Goal: Information Seeking & Learning: Check status

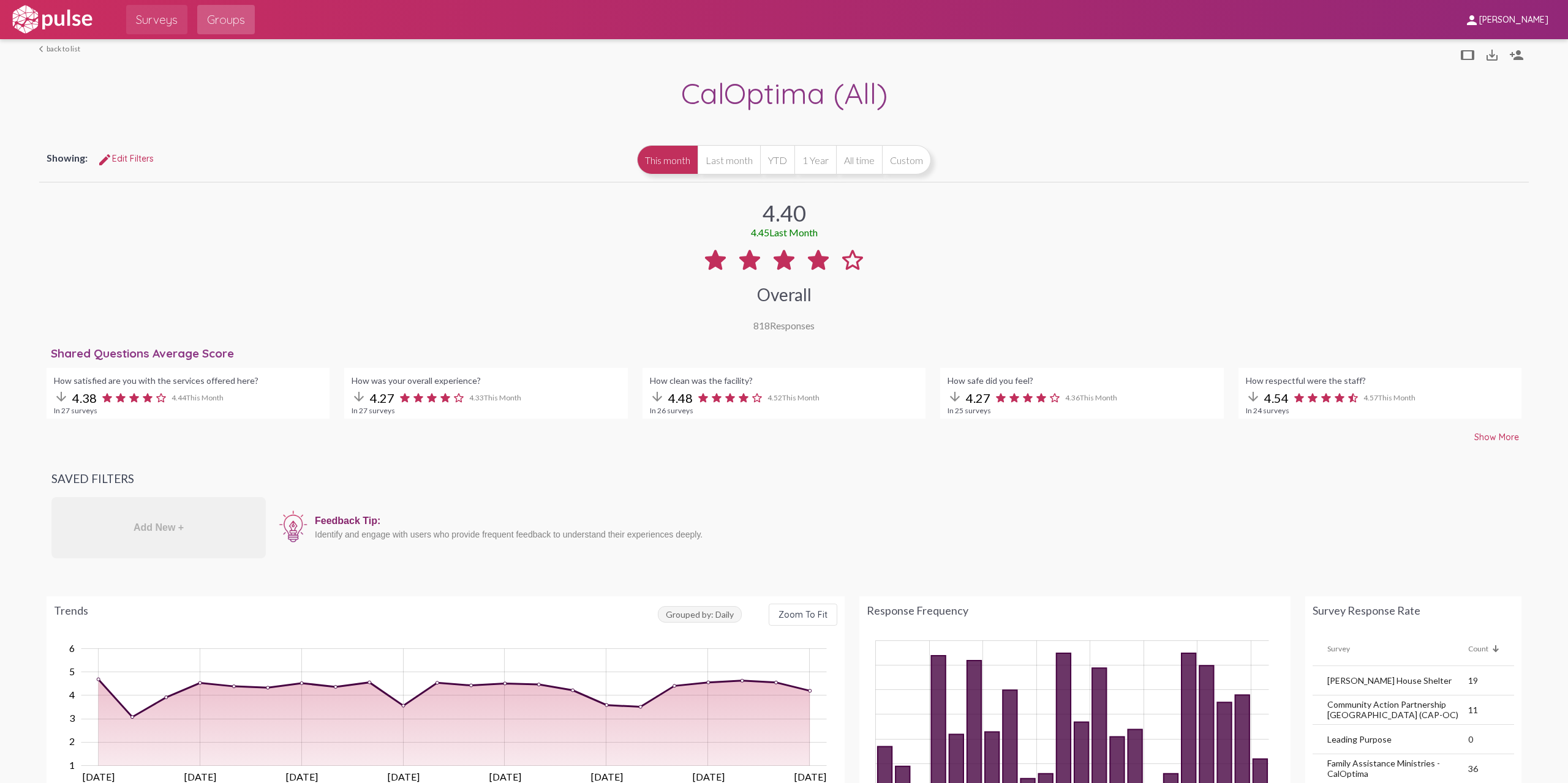
click at [168, 24] on span "Surveys" at bounding box center [156, 20] width 41 height 22
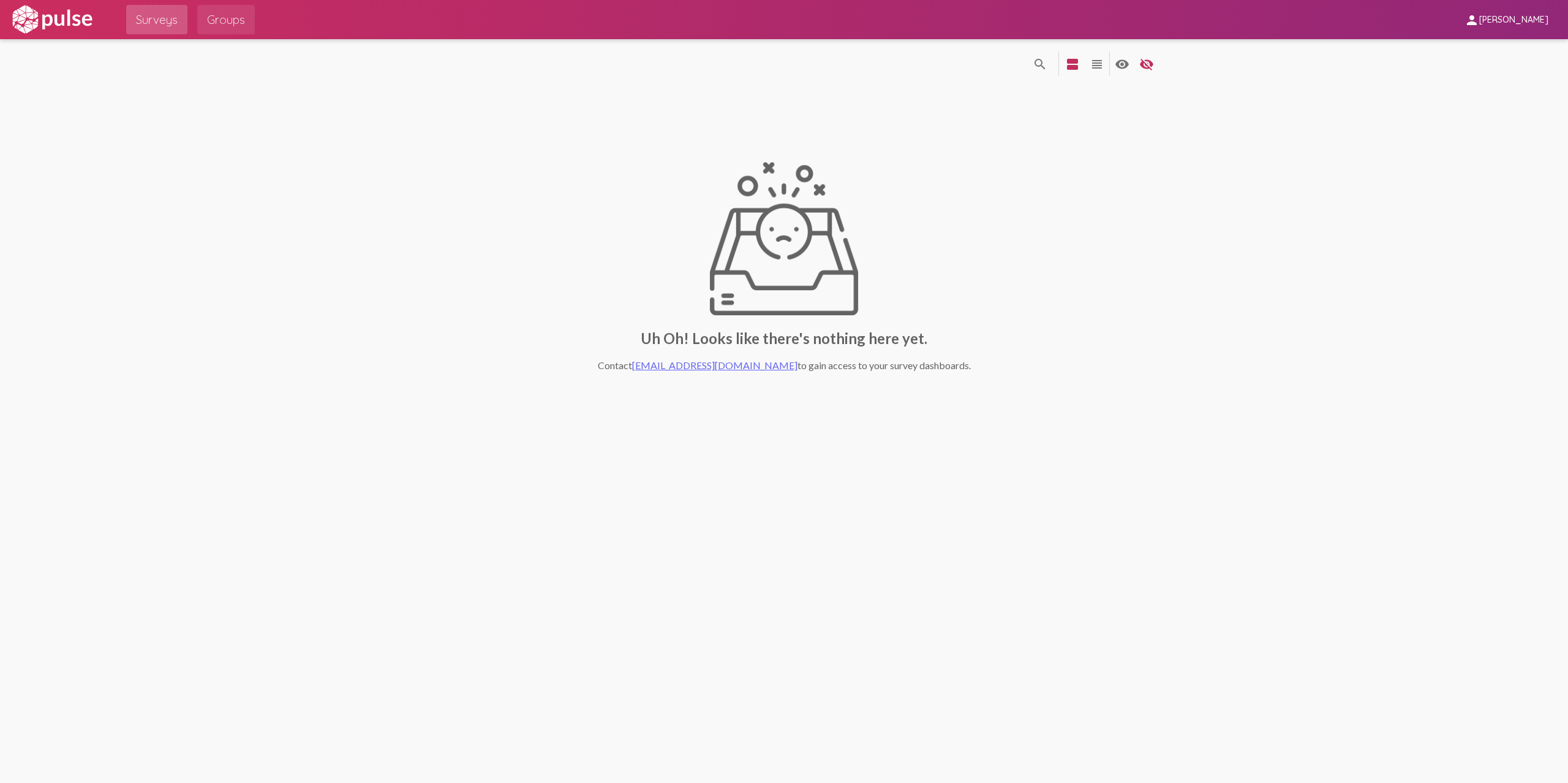
click at [239, 21] on span "Groups" at bounding box center [226, 20] width 38 height 22
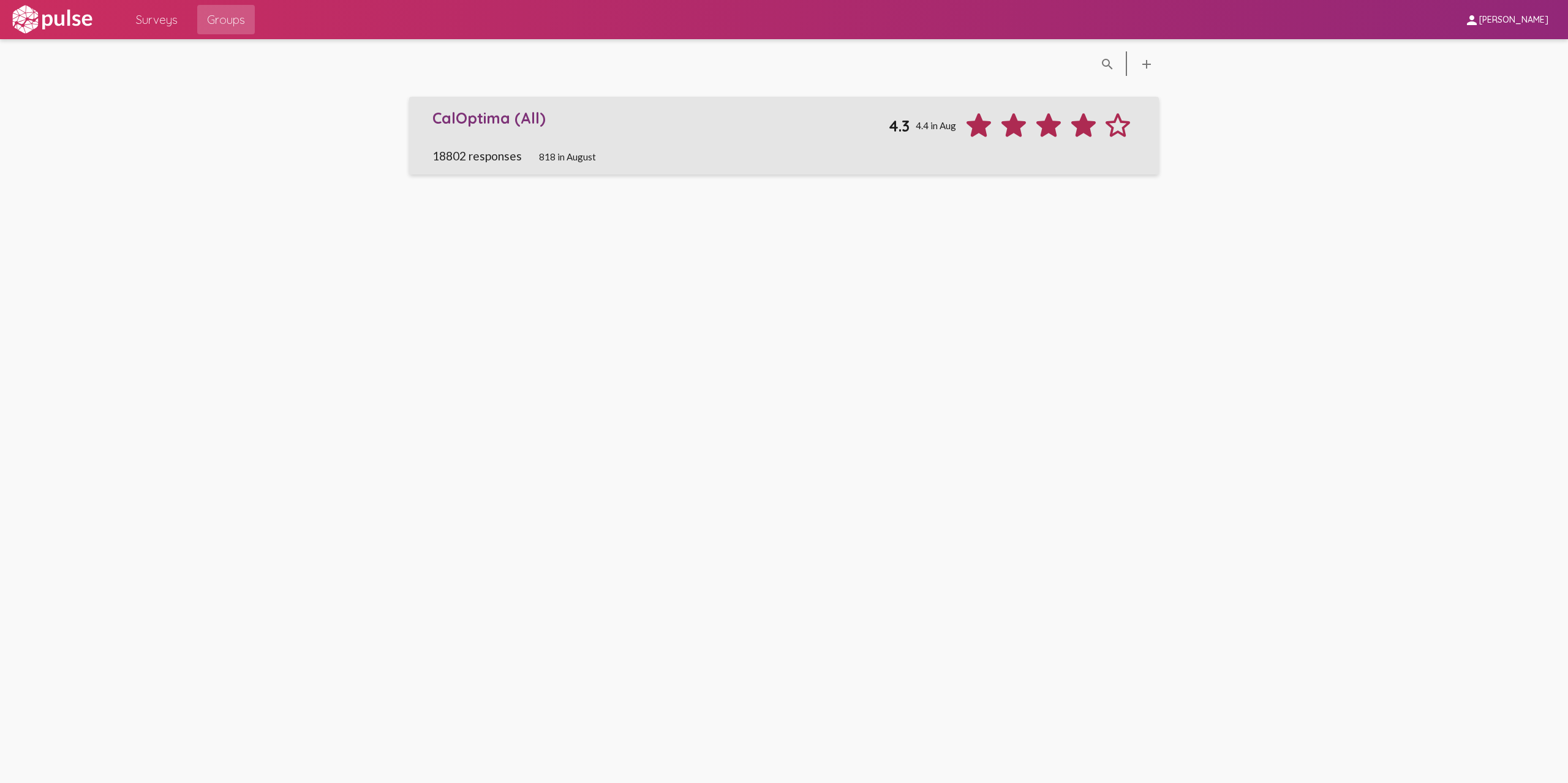
click at [702, 113] on div "CalOptima (All)" at bounding box center [660, 118] width 456 height 19
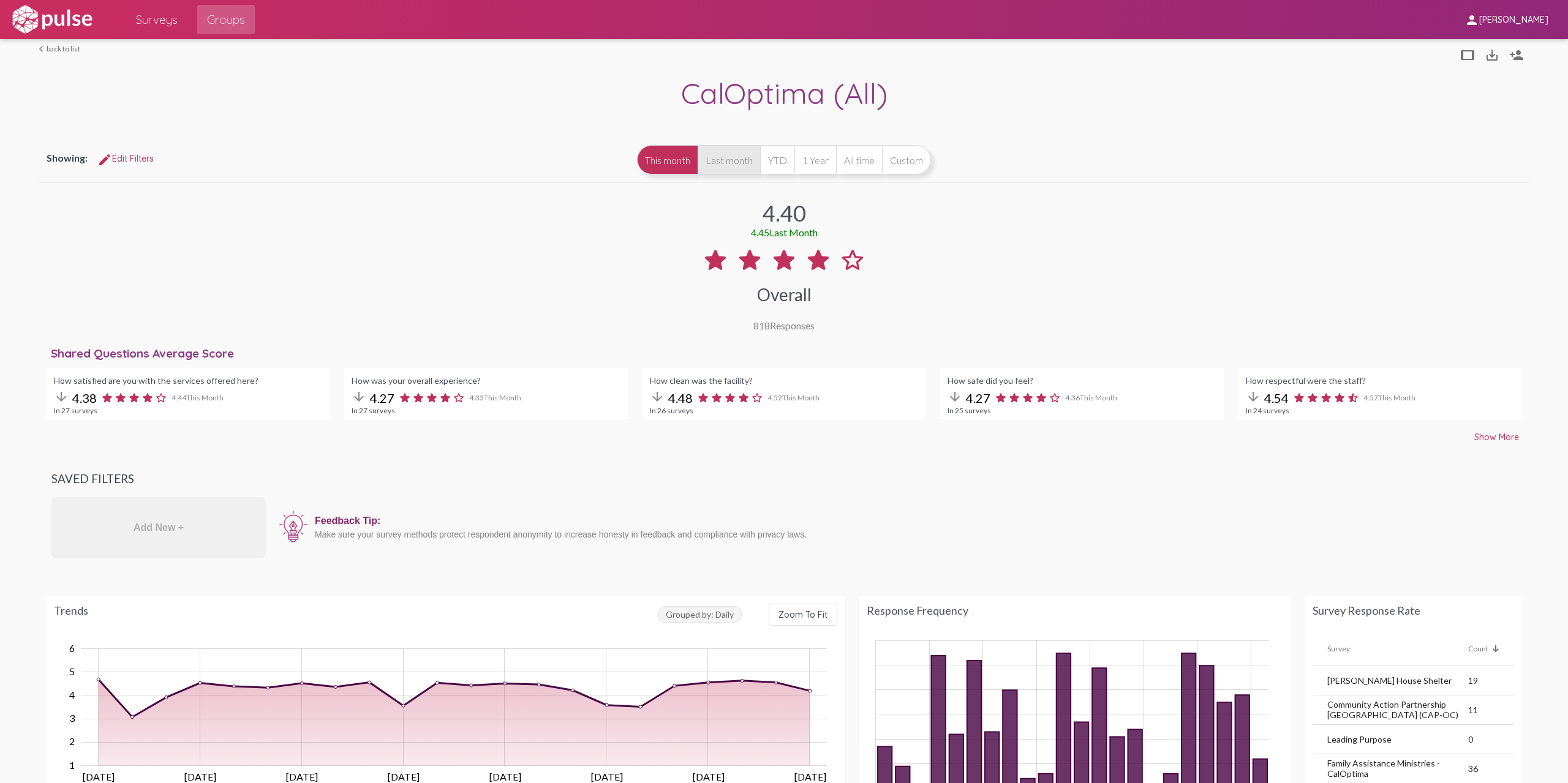
click at [714, 160] on button "Last month" at bounding box center [729, 160] width 63 height 30
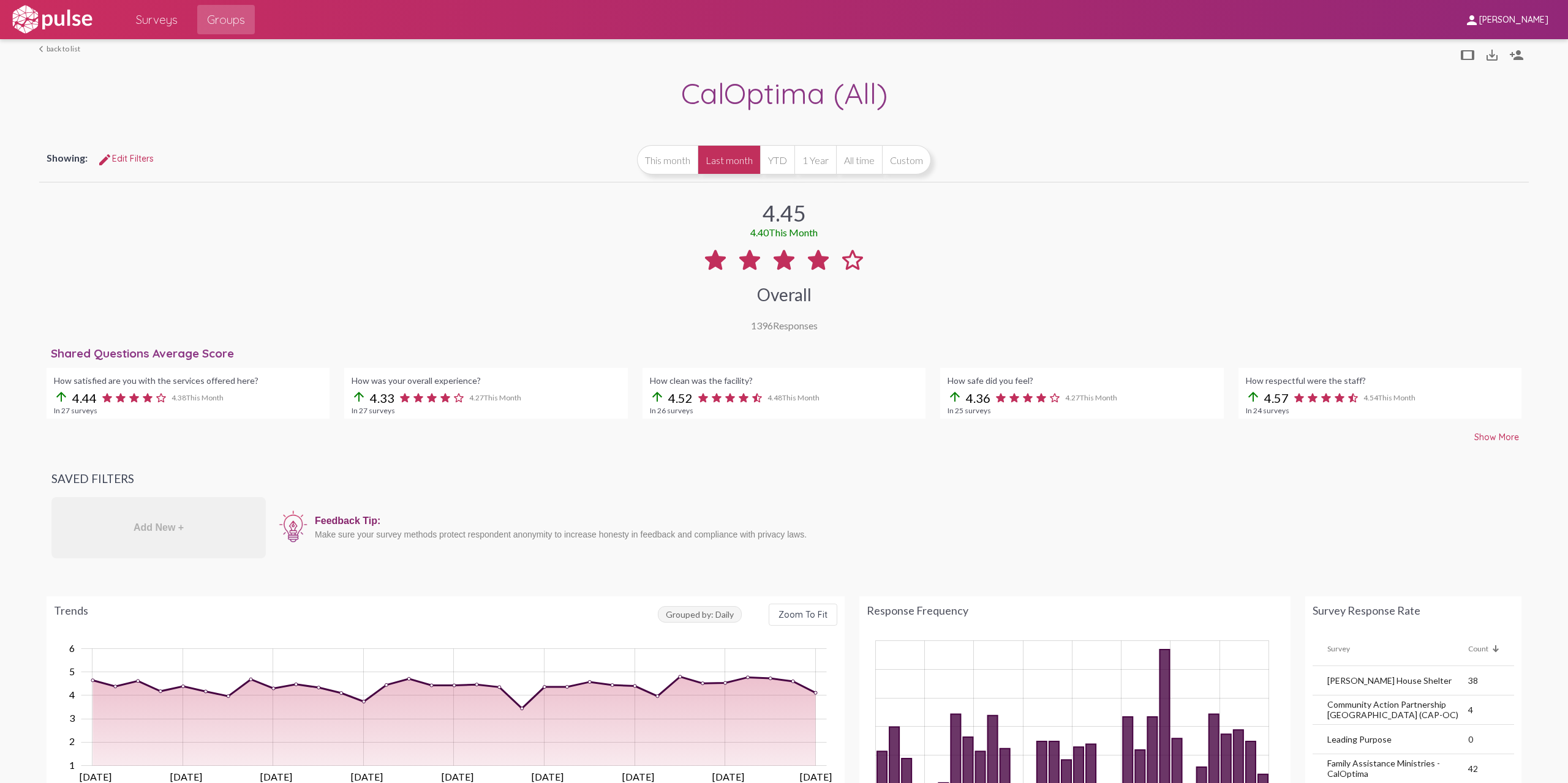
click at [1498, 433] on span "Show More" at bounding box center [1496, 437] width 45 height 11
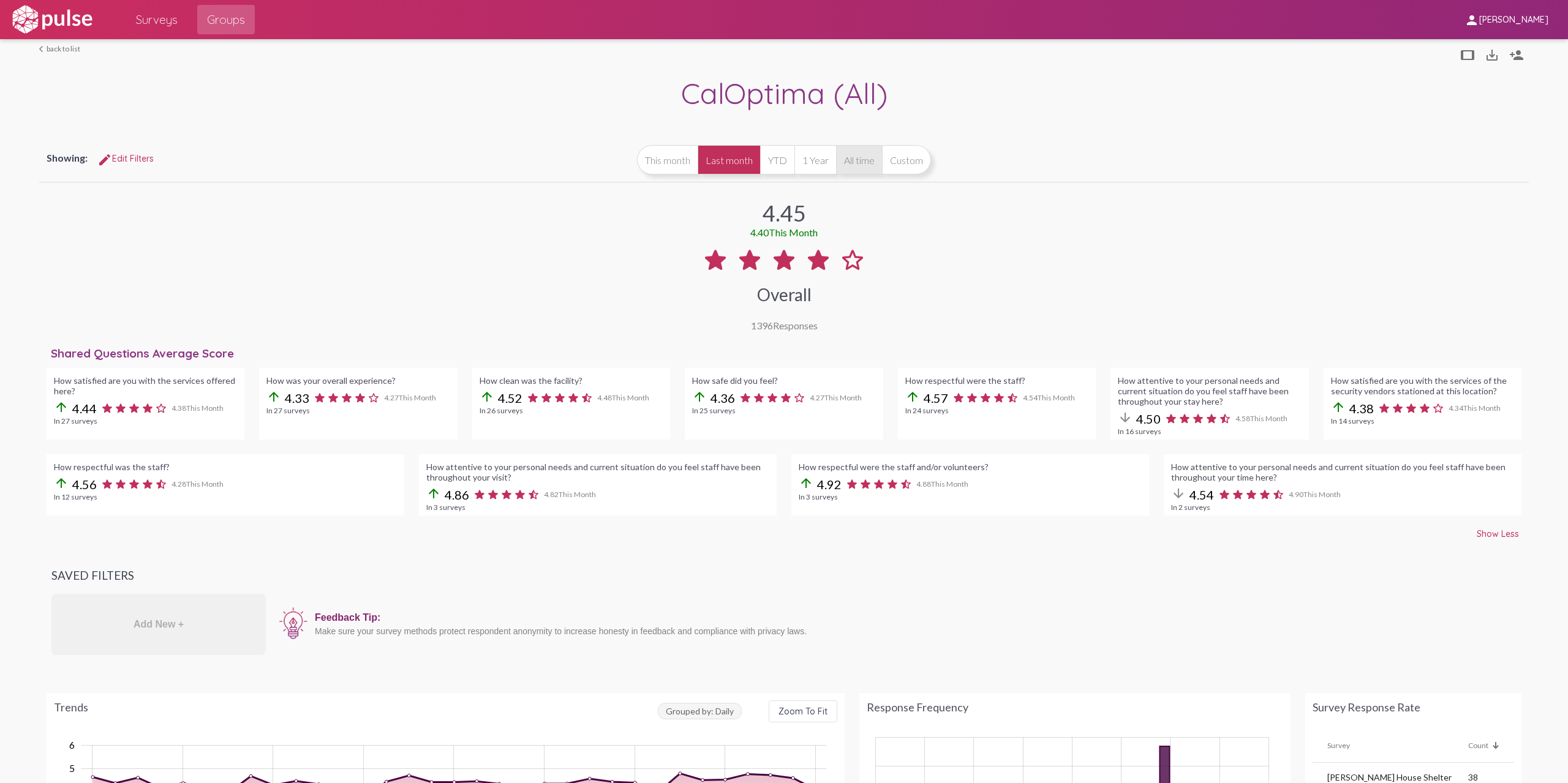
click at [843, 163] on button "All time" at bounding box center [858, 160] width 46 height 30
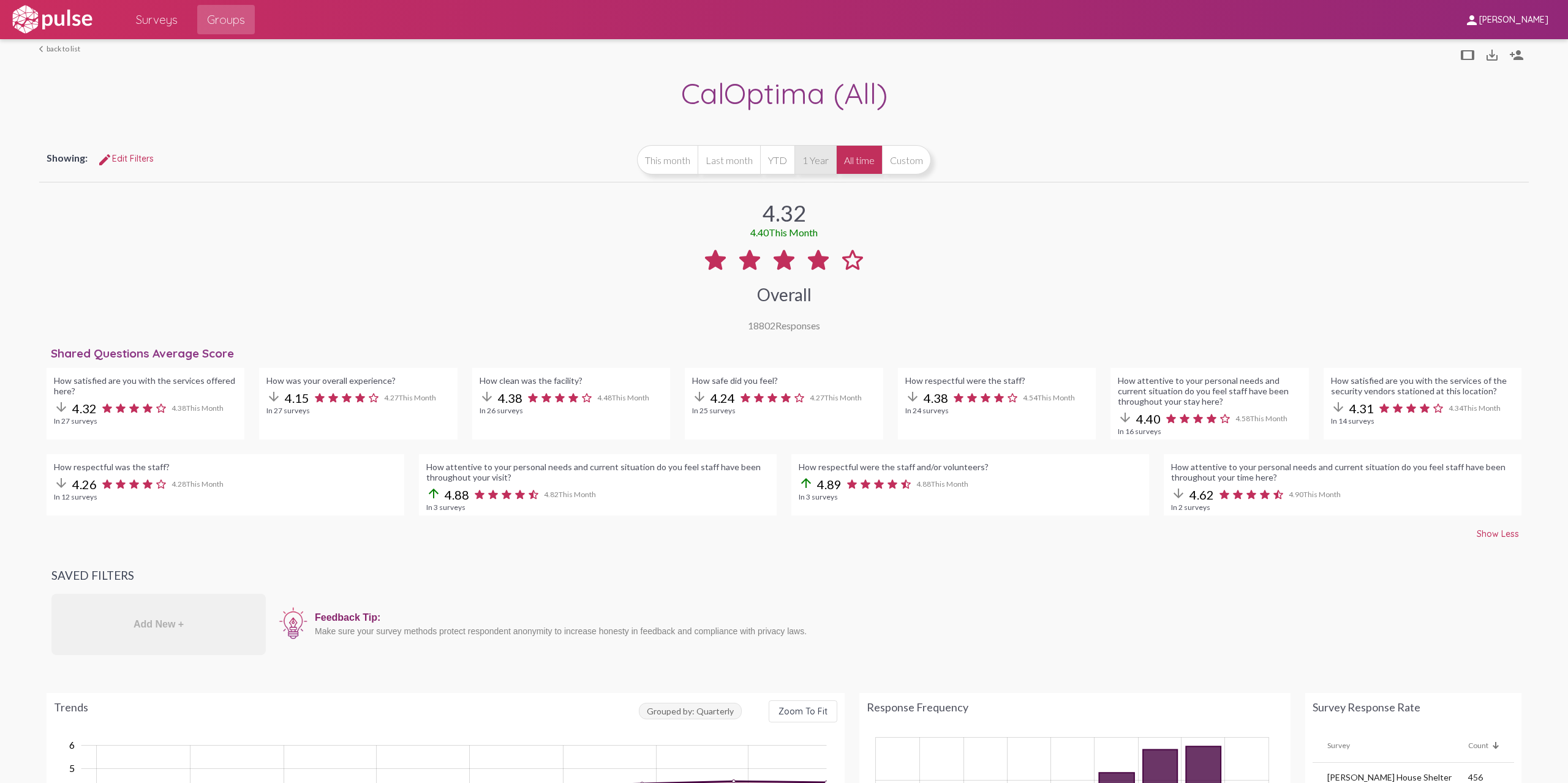
click at [802, 157] on button "1 Year" at bounding box center [814, 160] width 41 height 30
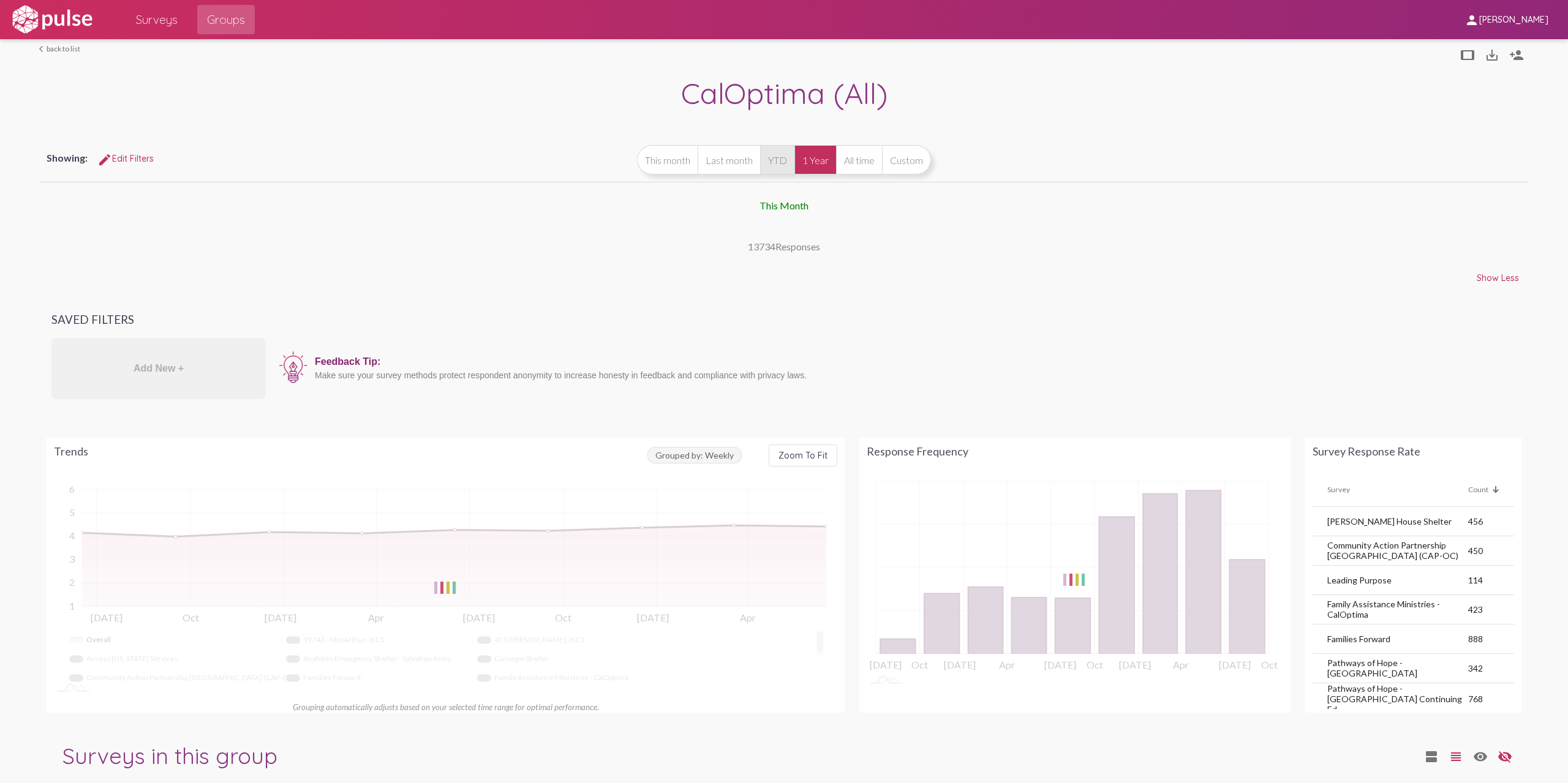
click at [779, 157] on button "YTD" at bounding box center [777, 160] width 34 height 30
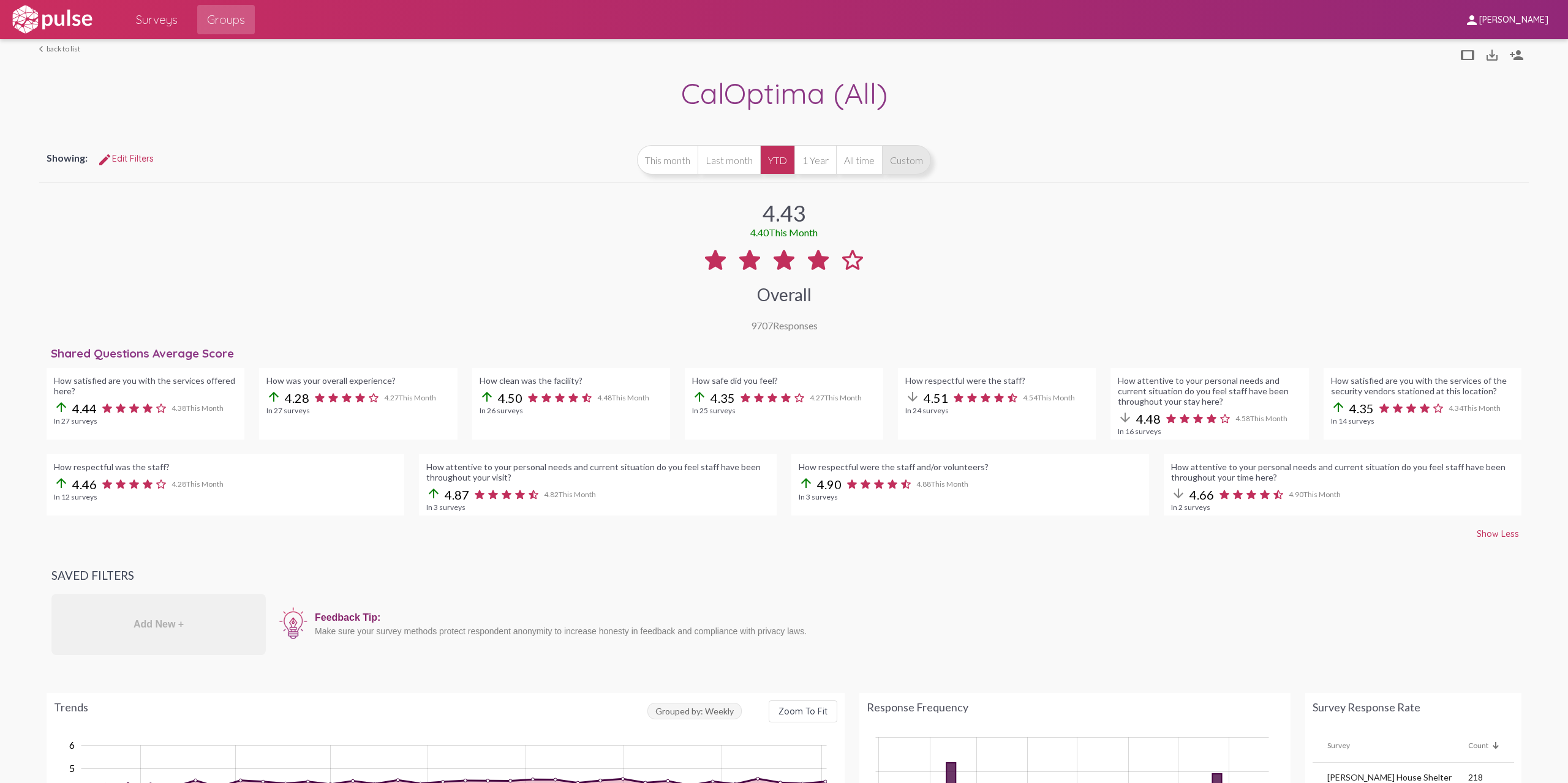
click at [898, 166] on button "Custom" at bounding box center [906, 160] width 49 height 30
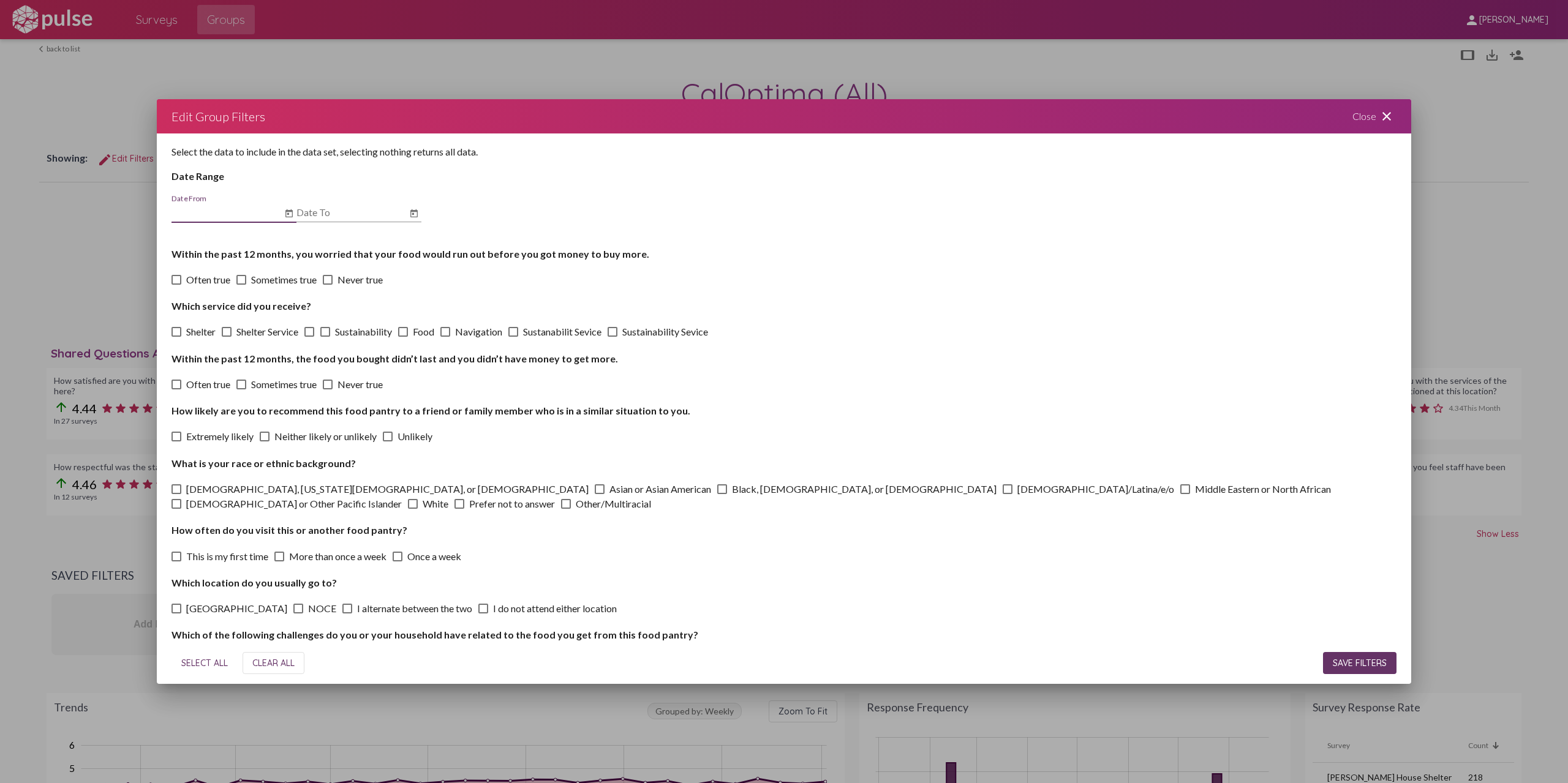
click at [289, 213] on icon "Open calendar" at bounding box center [288, 213] width 7 height 8
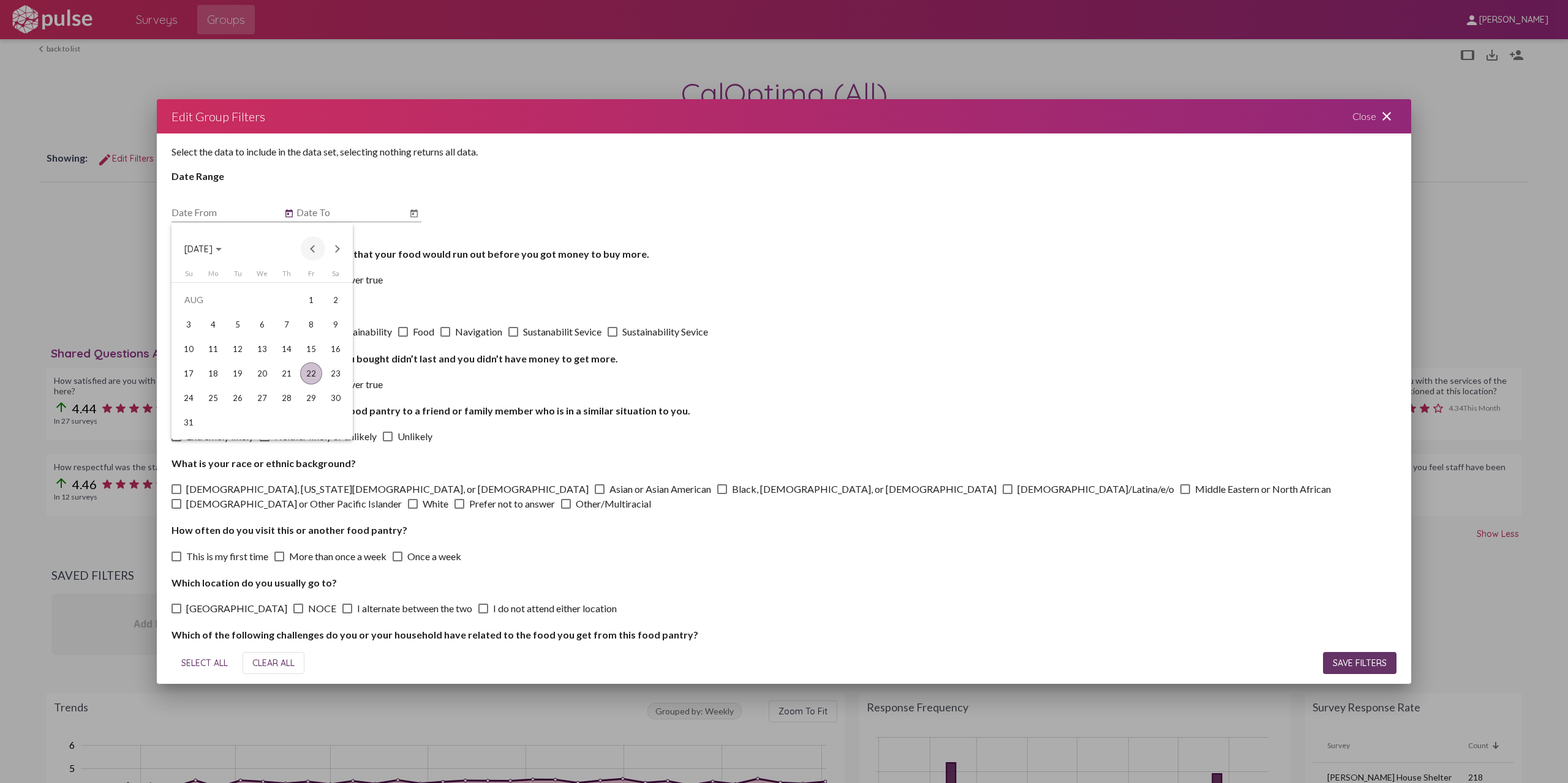
click at [307, 248] on button "Previous month" at bounding box center [313, 248] width 24 height 24
click at [235, 325] on div "1" at bounding box center [238, 324] width 22 height 22
type input "[DATE]"
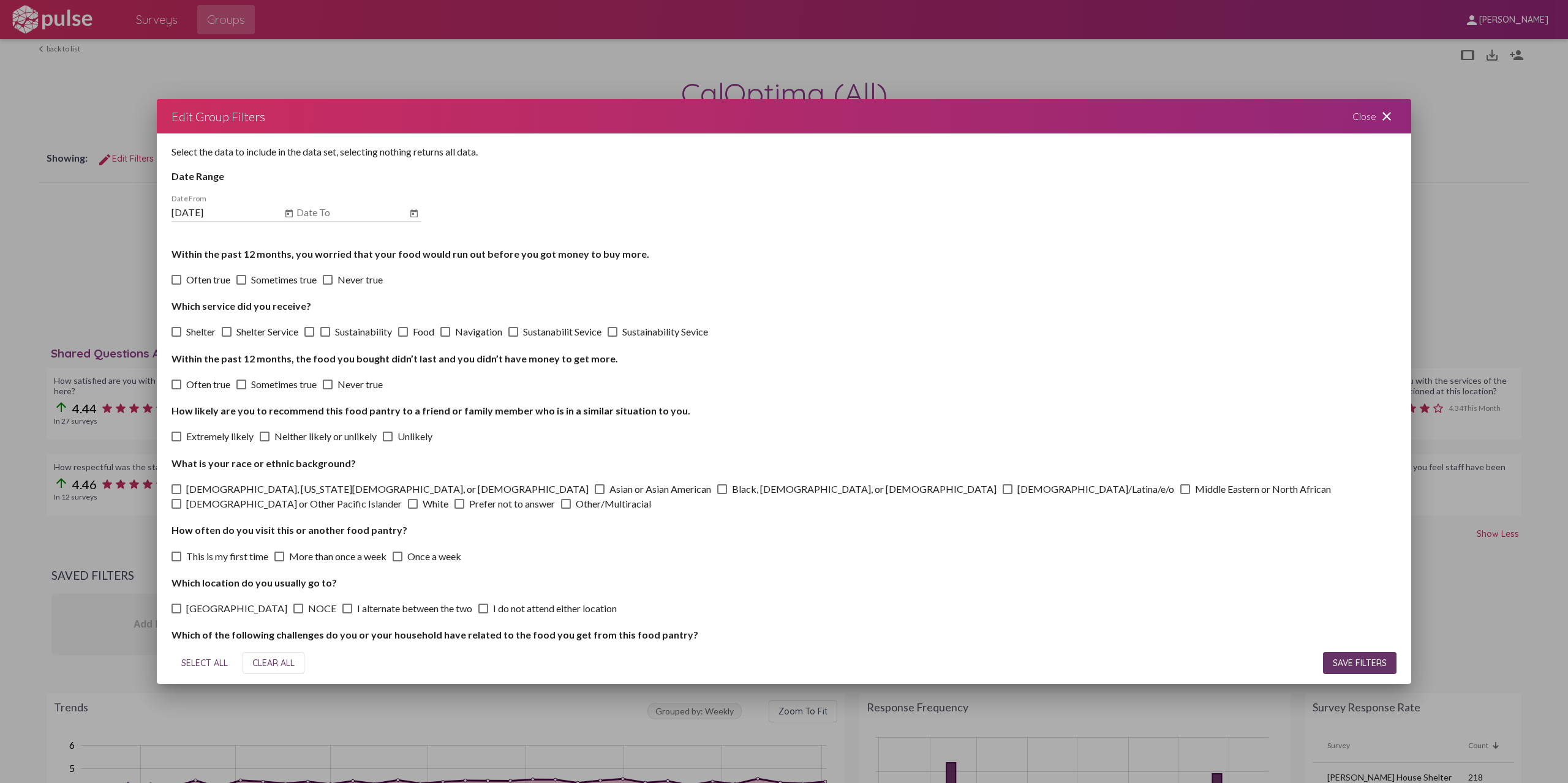
drag, startPoint x: 348, startPoint y: 206, endPoint x: 406, endPoint y: 209, distance: 58.1
click at [349, 206] on div "Date To" at bounding box center [351, 208] width 110 height 27
click at [417, 209] on icon "Open calendar" at bounding box center [413, 213] width 10 height 15
click at [315, 428] on div "31" at bounding box center [313, 422] width 22 height 22
click at [417, 210] on mat-datepicker-toggle at bounding box center [413, 212] width 15 height 12
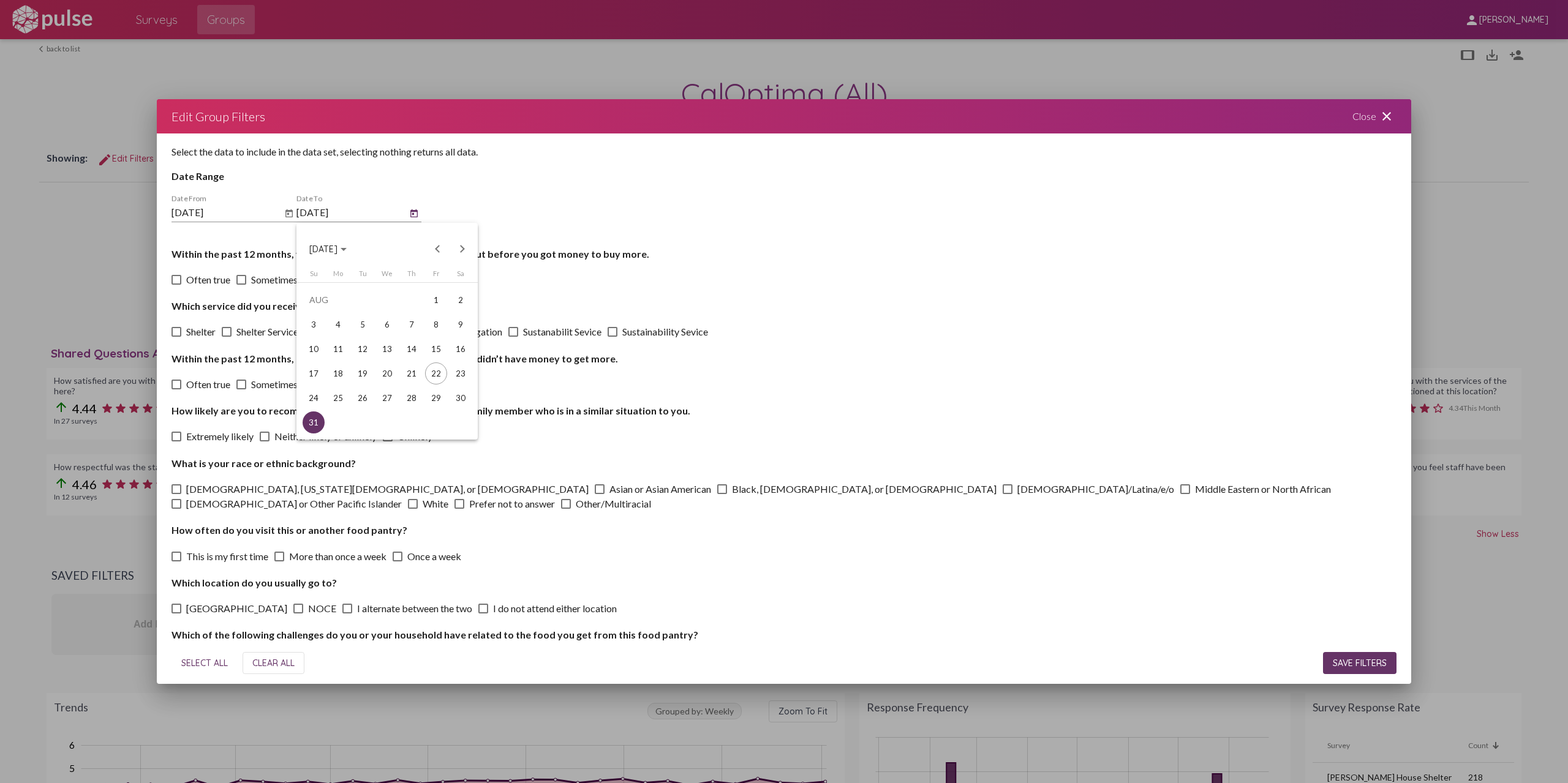
click at [417, 210] on div at bounding box center [784, 392] width 1568 height 783
click at [423, 213] on div "Select the data to include in the data set, selecting nothing returns all data.…" at bounding box center [784, 388] width 1255 height 509
click at [414, 213] on icon "Open calendar" at bounding box center [413, 213] width 7 height 8
click at [431, 249] on button "Previous month" at bounding box center [438, 248] width 24 height 24
click at [406, 424] on div "31" at bounding box center [411, 422] width 22 height 22
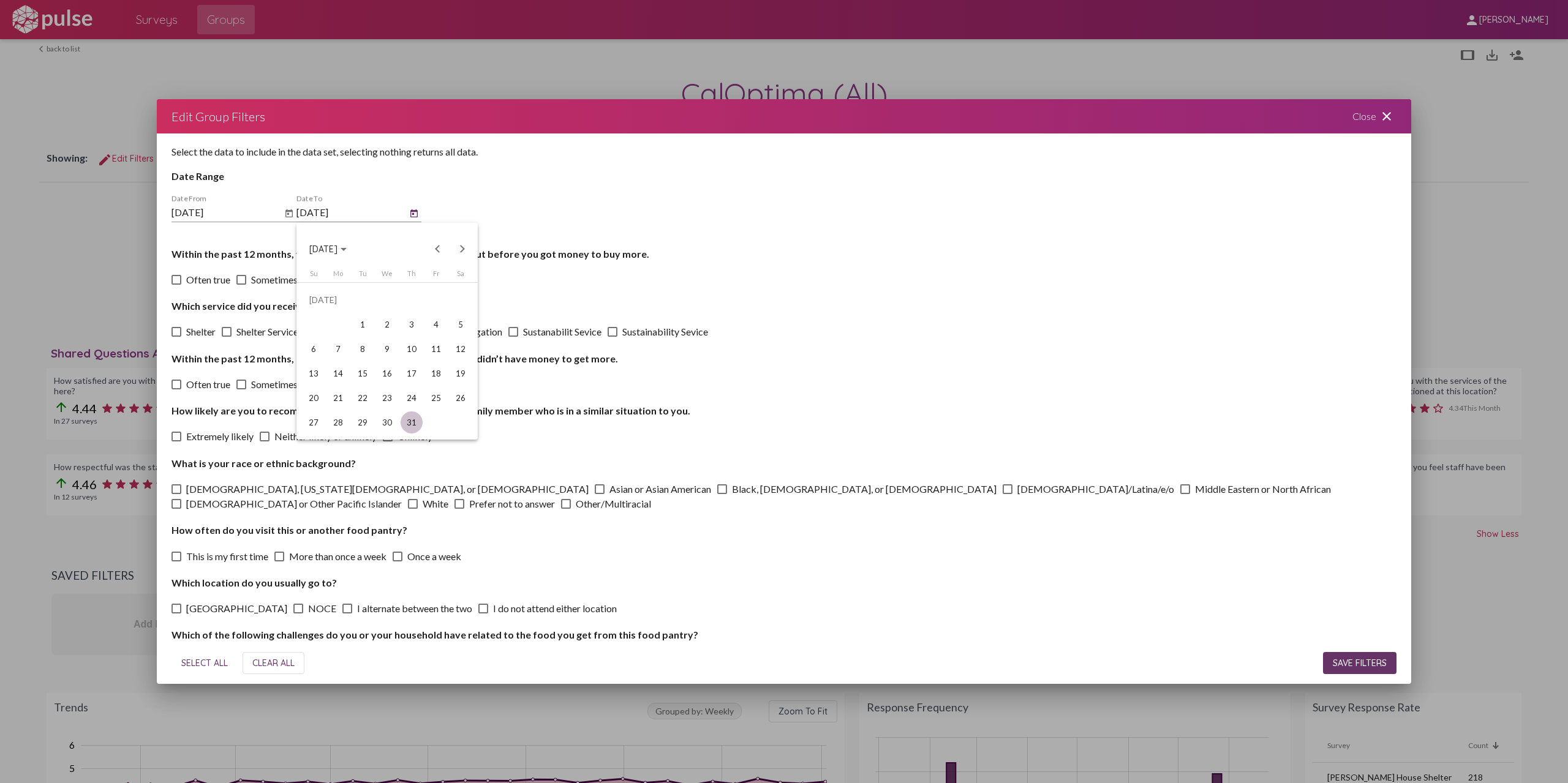
type input "[DATE]"
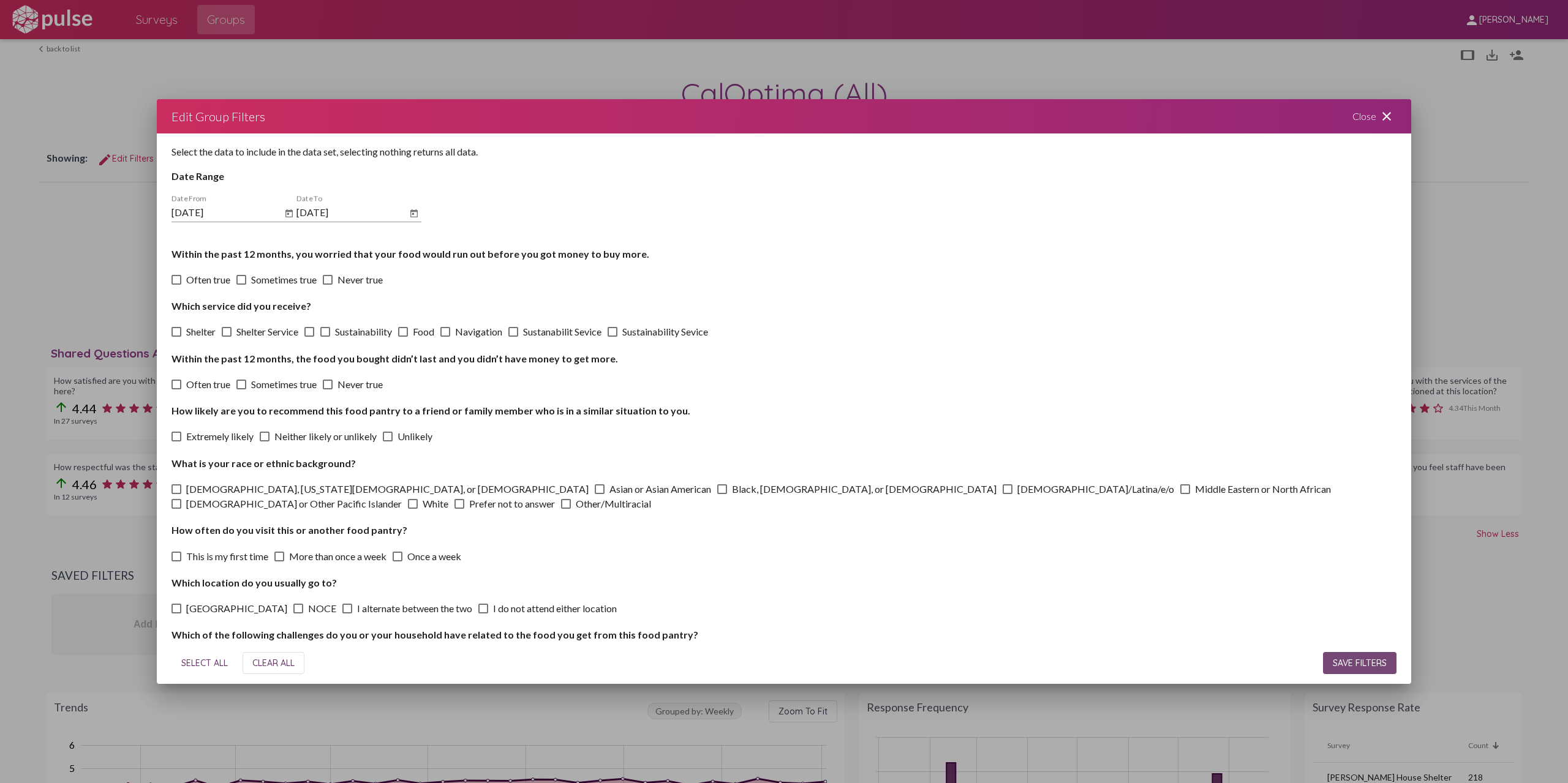
click at [1366, 659] on span "SAVE FILTERS" at bounding box center [1359, 663] width 54 height 11
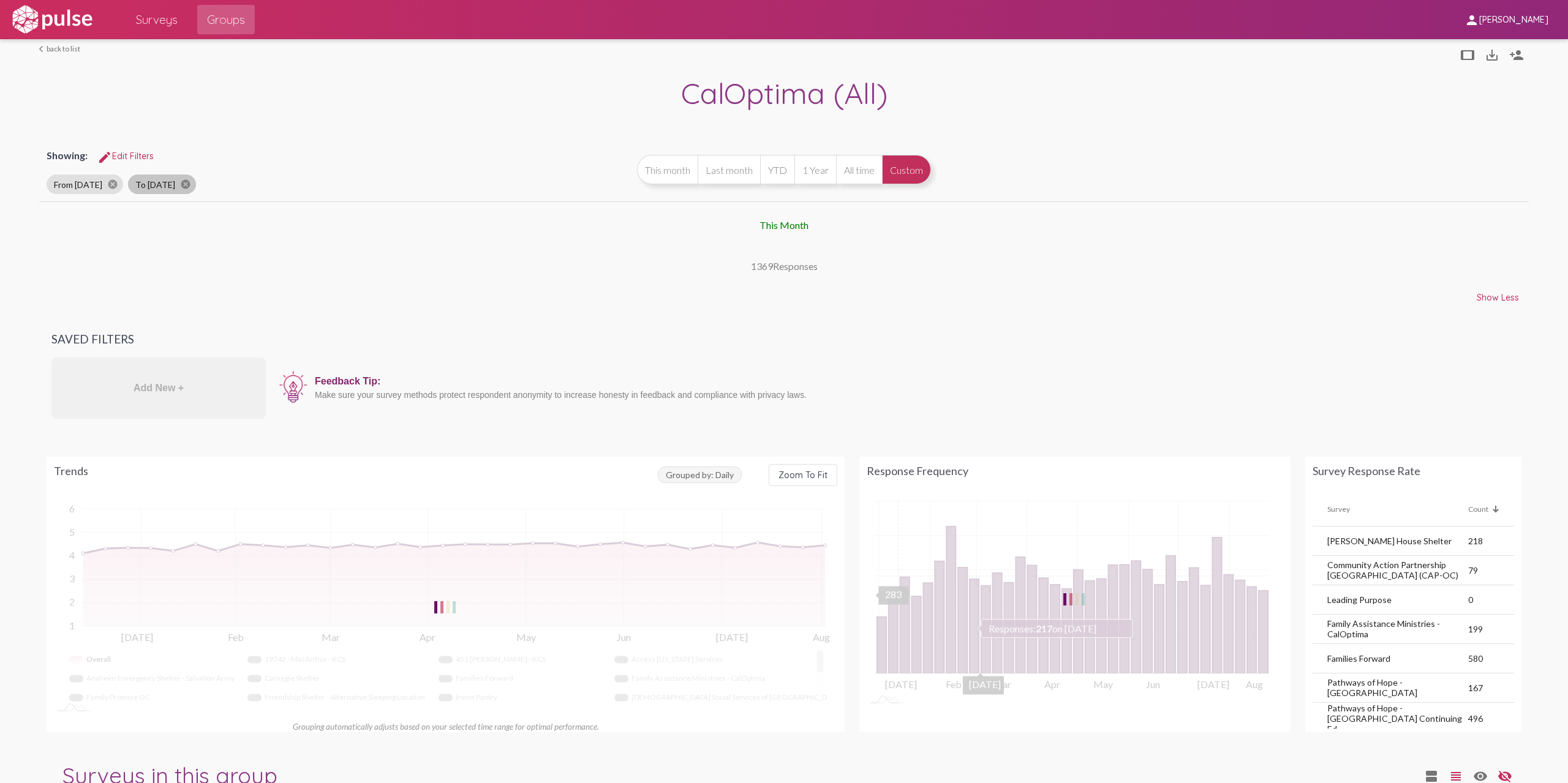
click at [797, 225] on span "This Month" at bounding box center [784, 224] width 49 height 12
click at [899, 170] on button "Custom" at bounding box center [906, 170] width 49 height 30
click at [1506, 297] on span "Show Less" at bounding box center [1498, 298] width 42 height 11
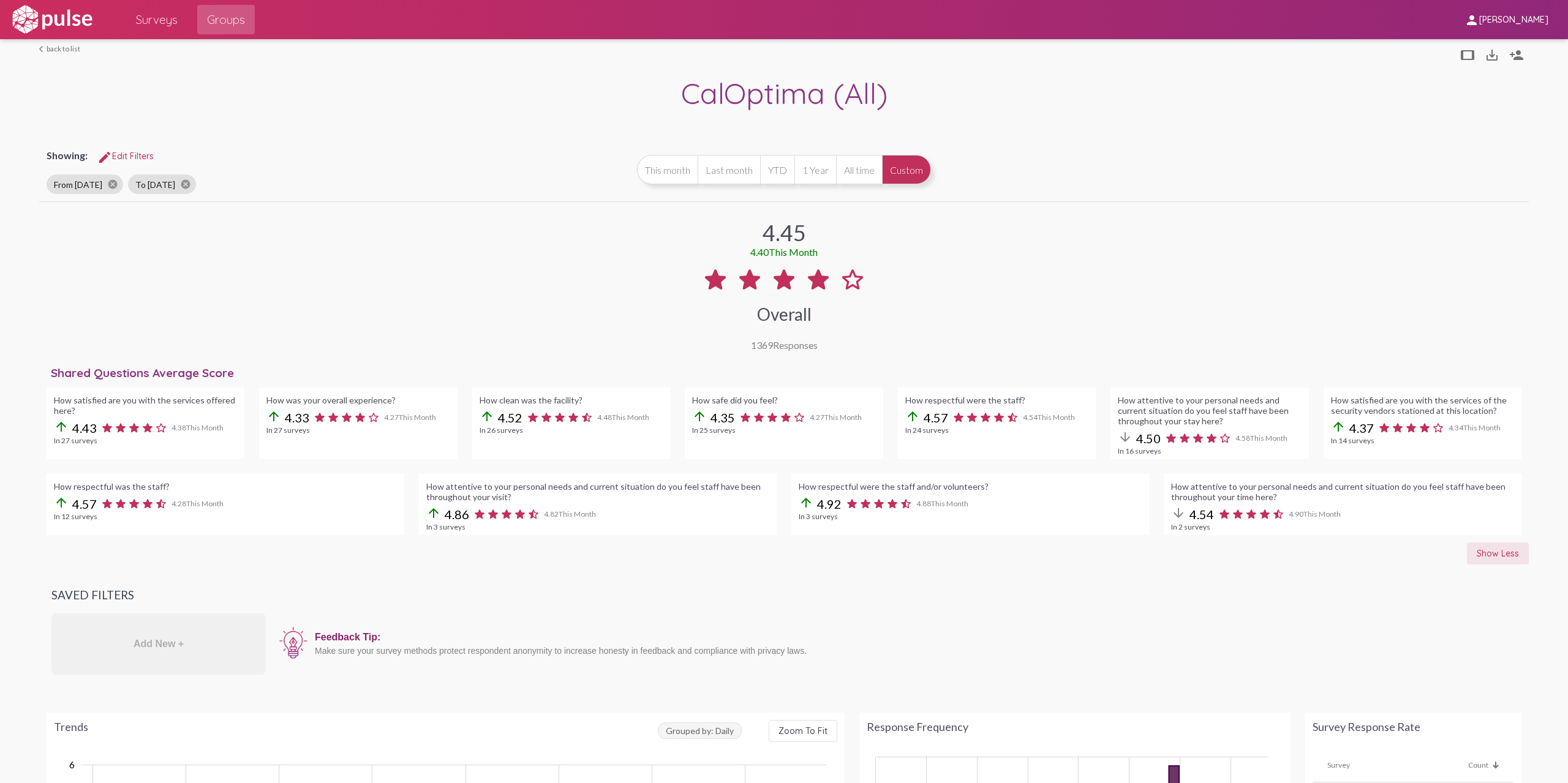
click at [1508, 557] on span "Show Less" at bounding box center [1498, 553] width 42 height 11
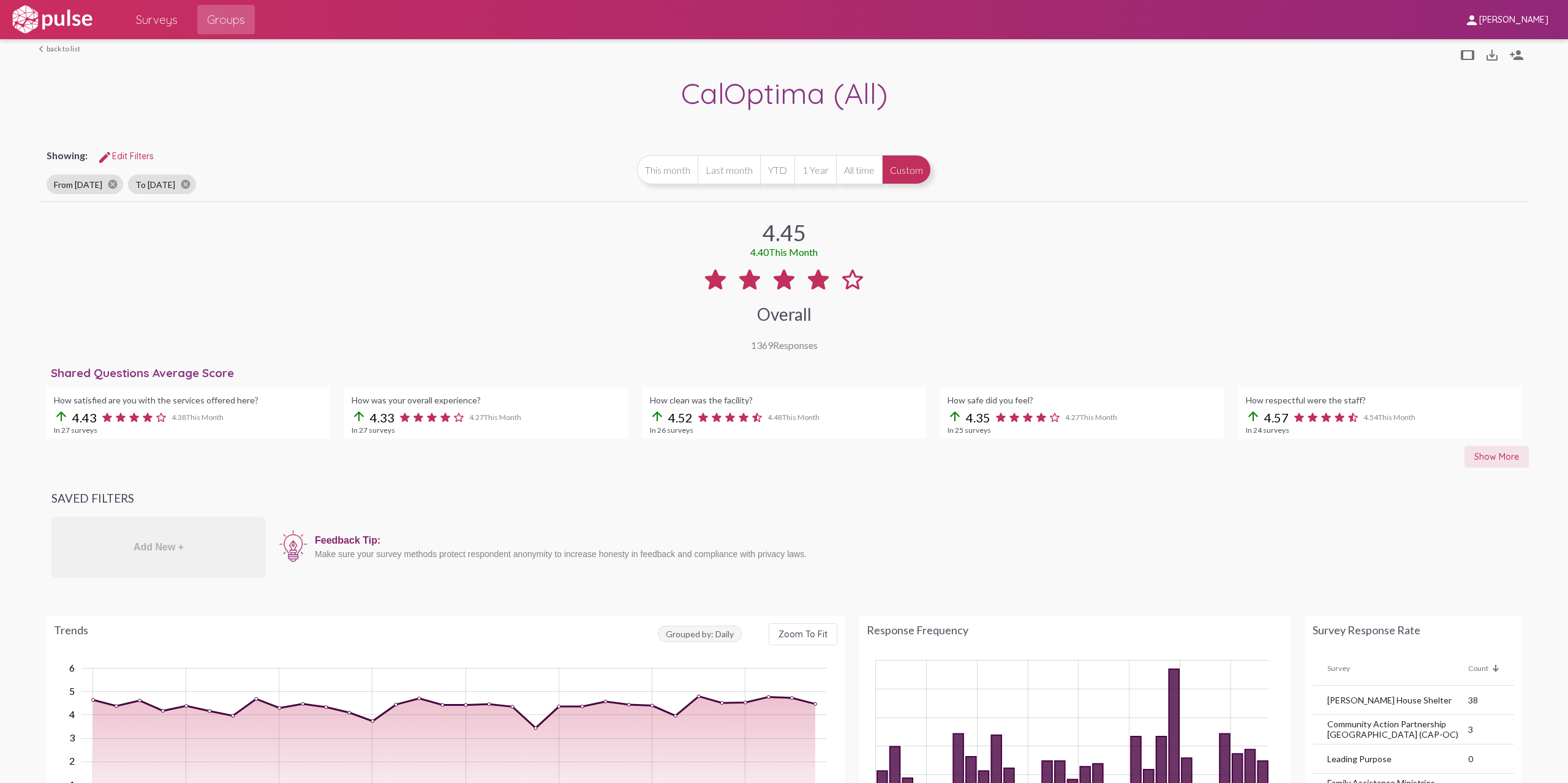
click at [1487, 454] on span "Show More" at bounding box center [1496, 456] width 45 height 11
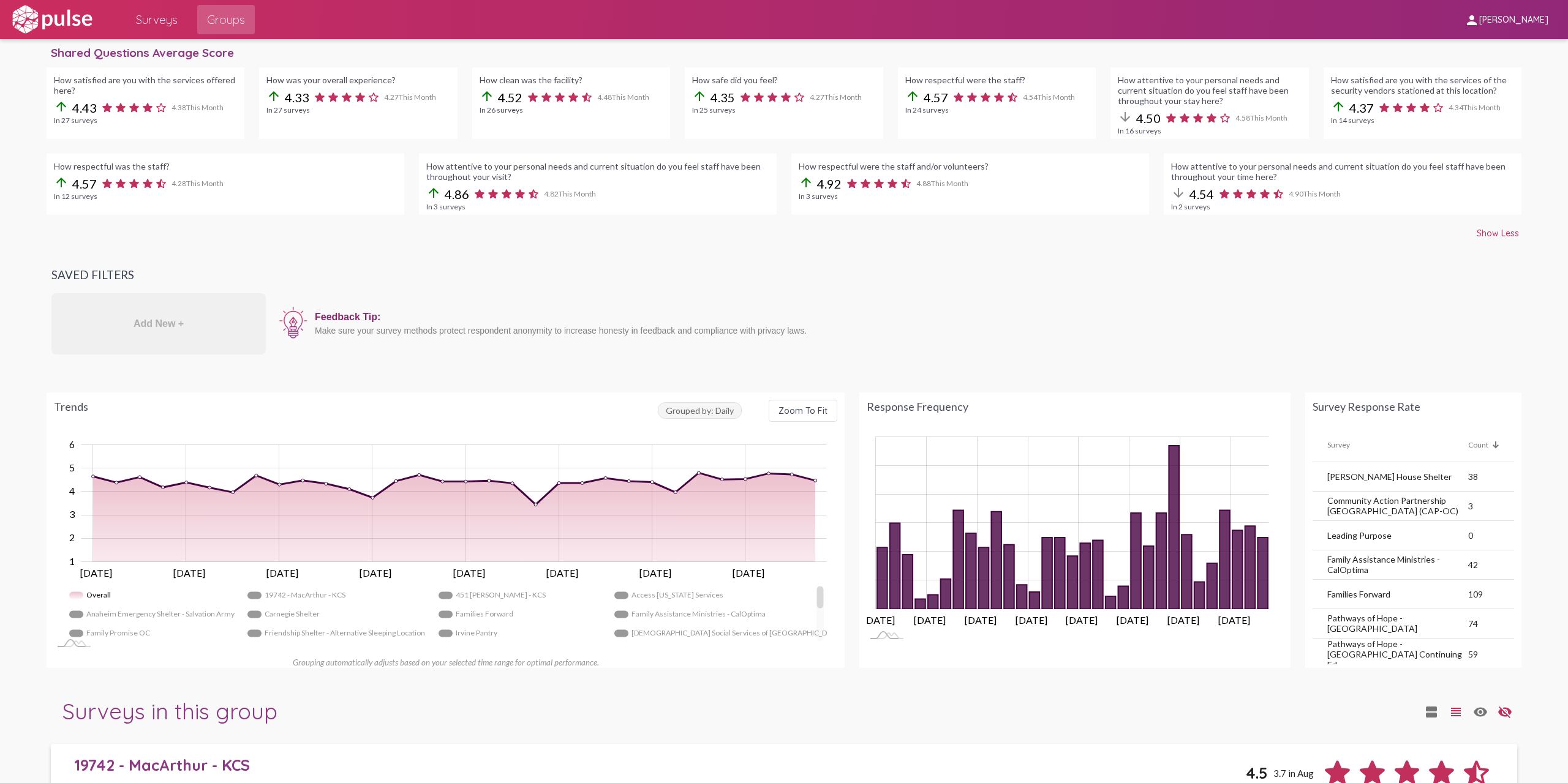
scroll to position [245, 0]
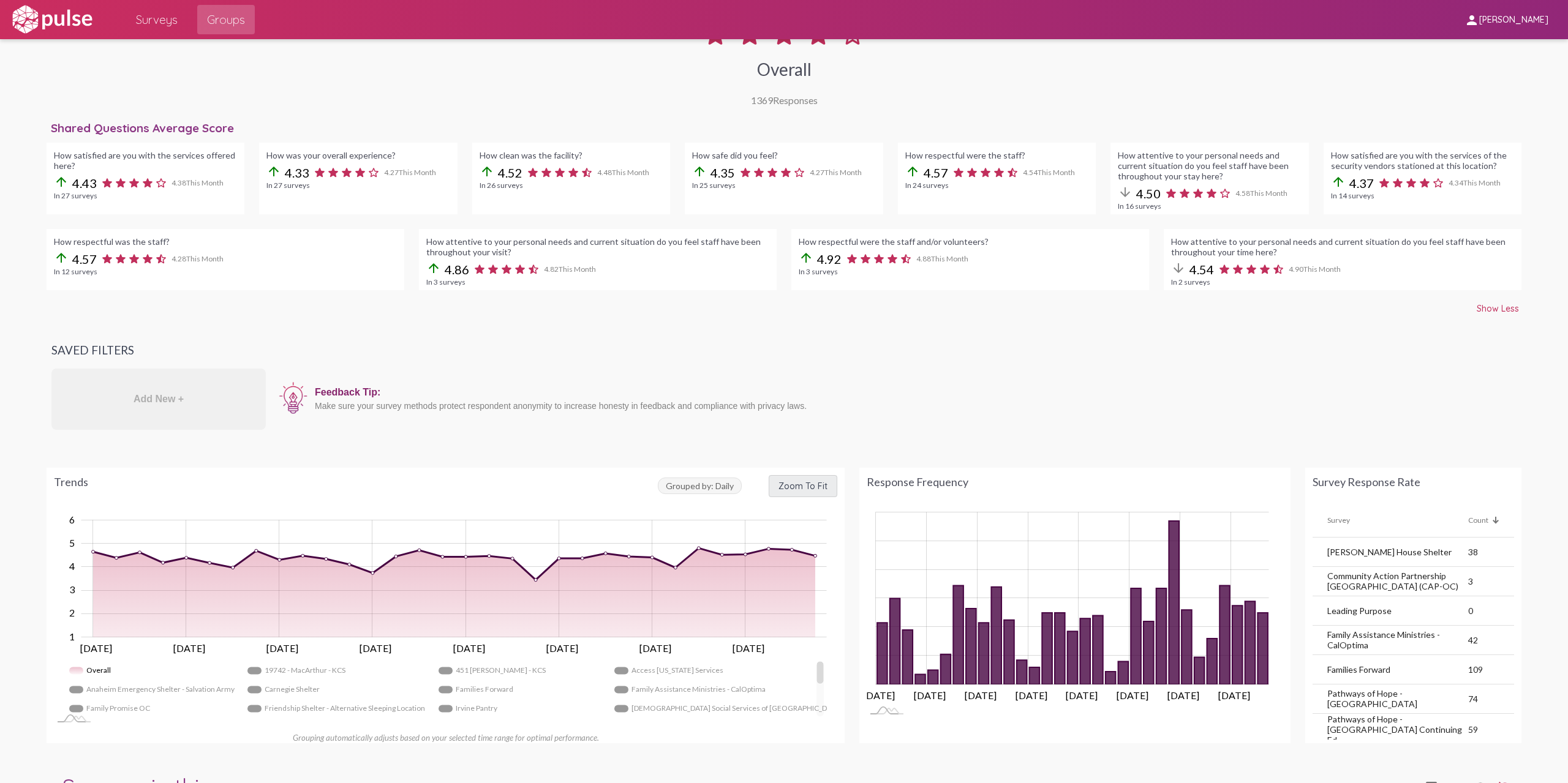
click at [821, 484] on span "Zoom To Fit" at bounding box center [803, 486] width 49 height 11
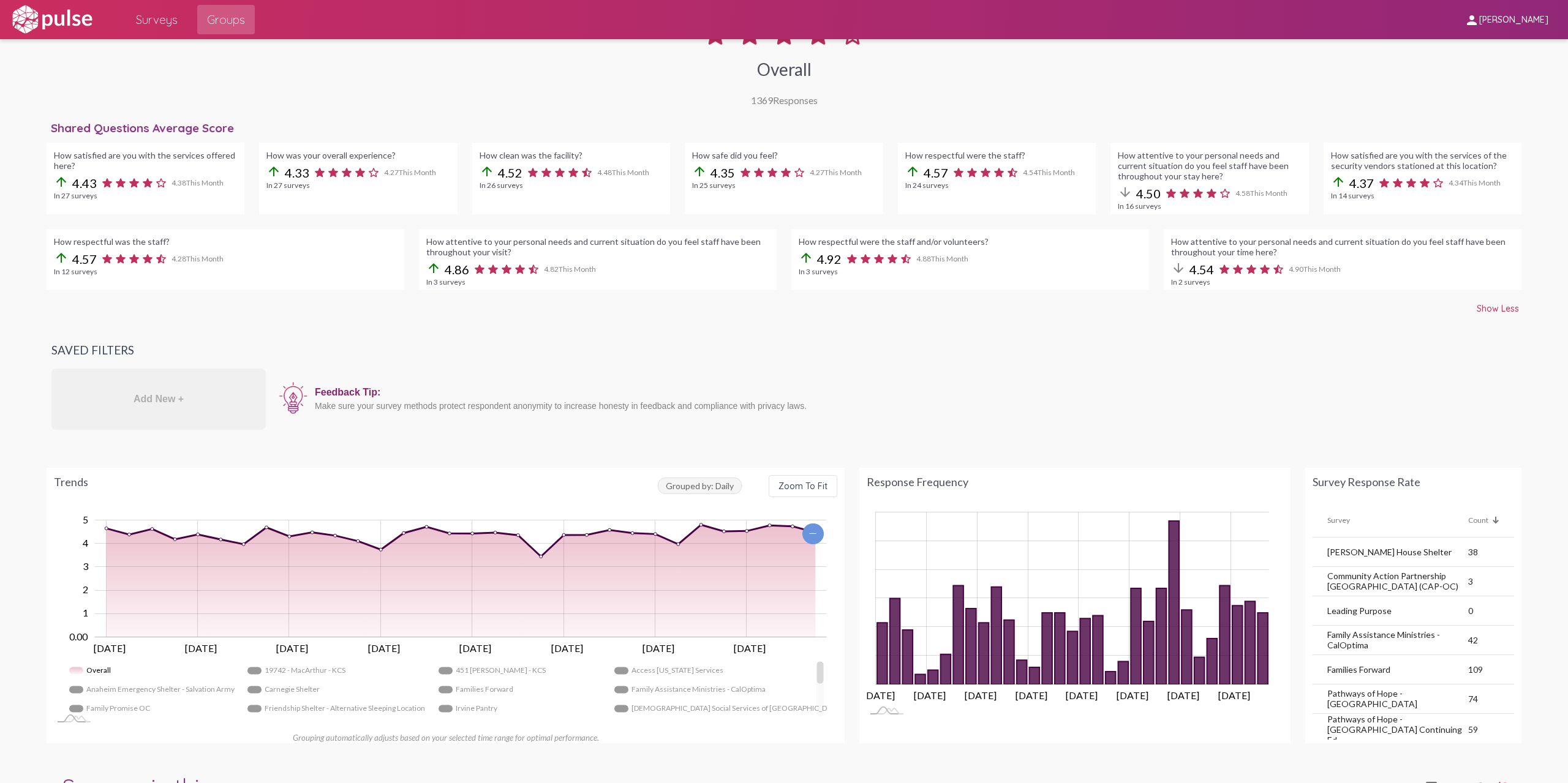
click at [724, 487] on span "Grouped by: Daily" at bounding box center [699, 485] width 84 height 16
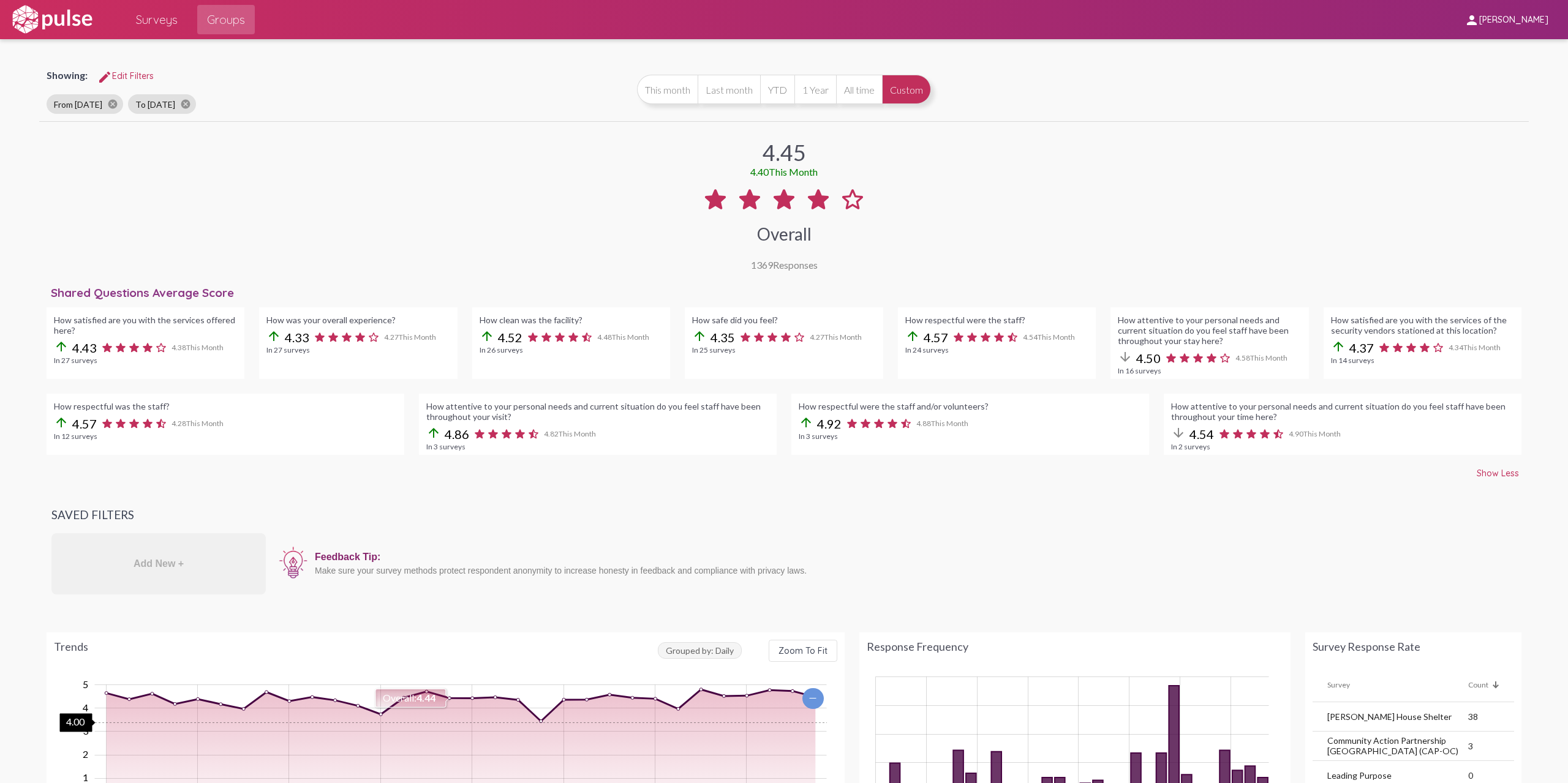
scroll to position [61, 0]
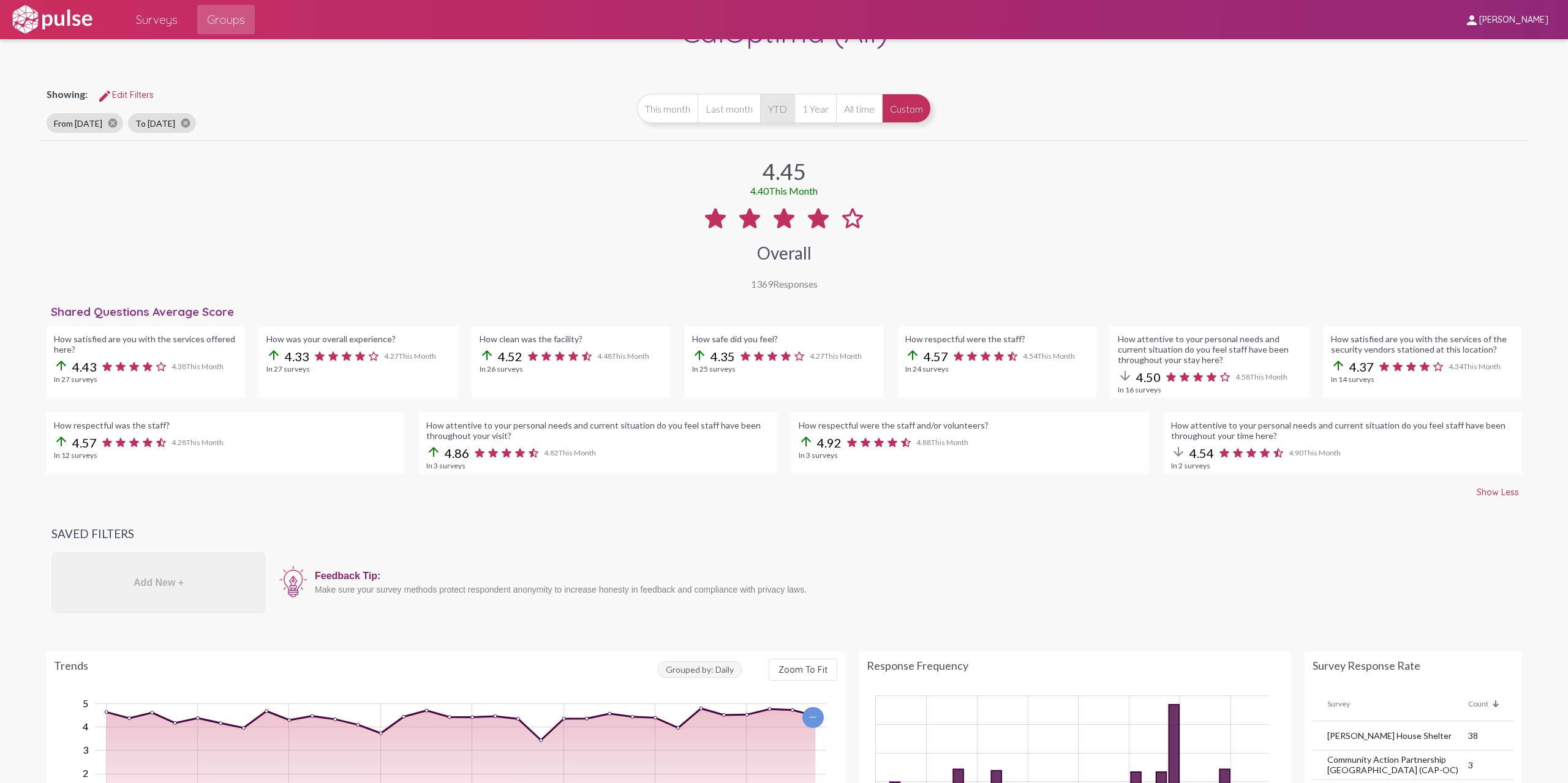
click at [775, 109] on button "YTD" at bounding box center [777, 109] width 34 height 30
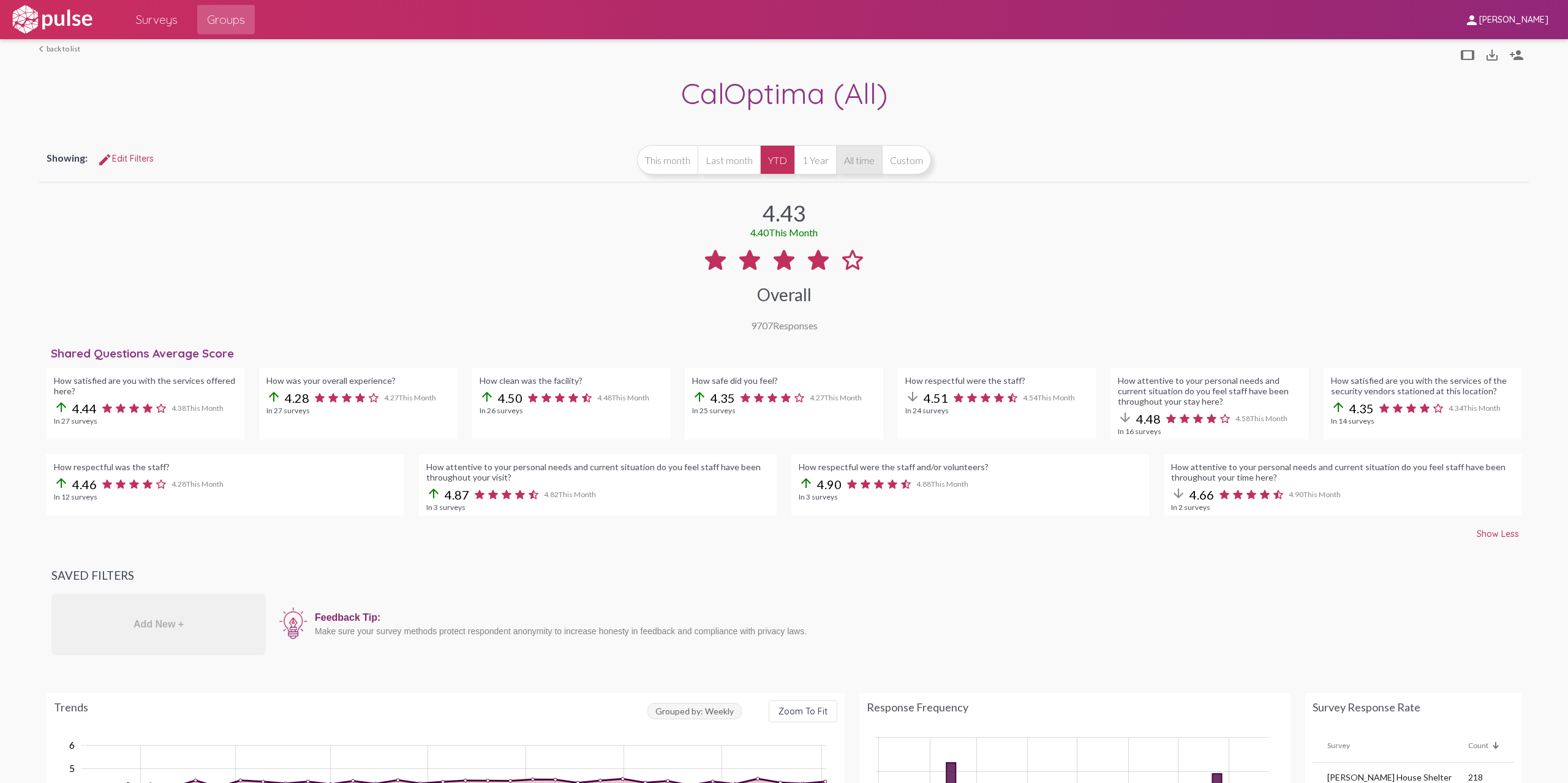
click at [857, 167] on button "All time" at bounding box center [858, 160] width 46 height 30
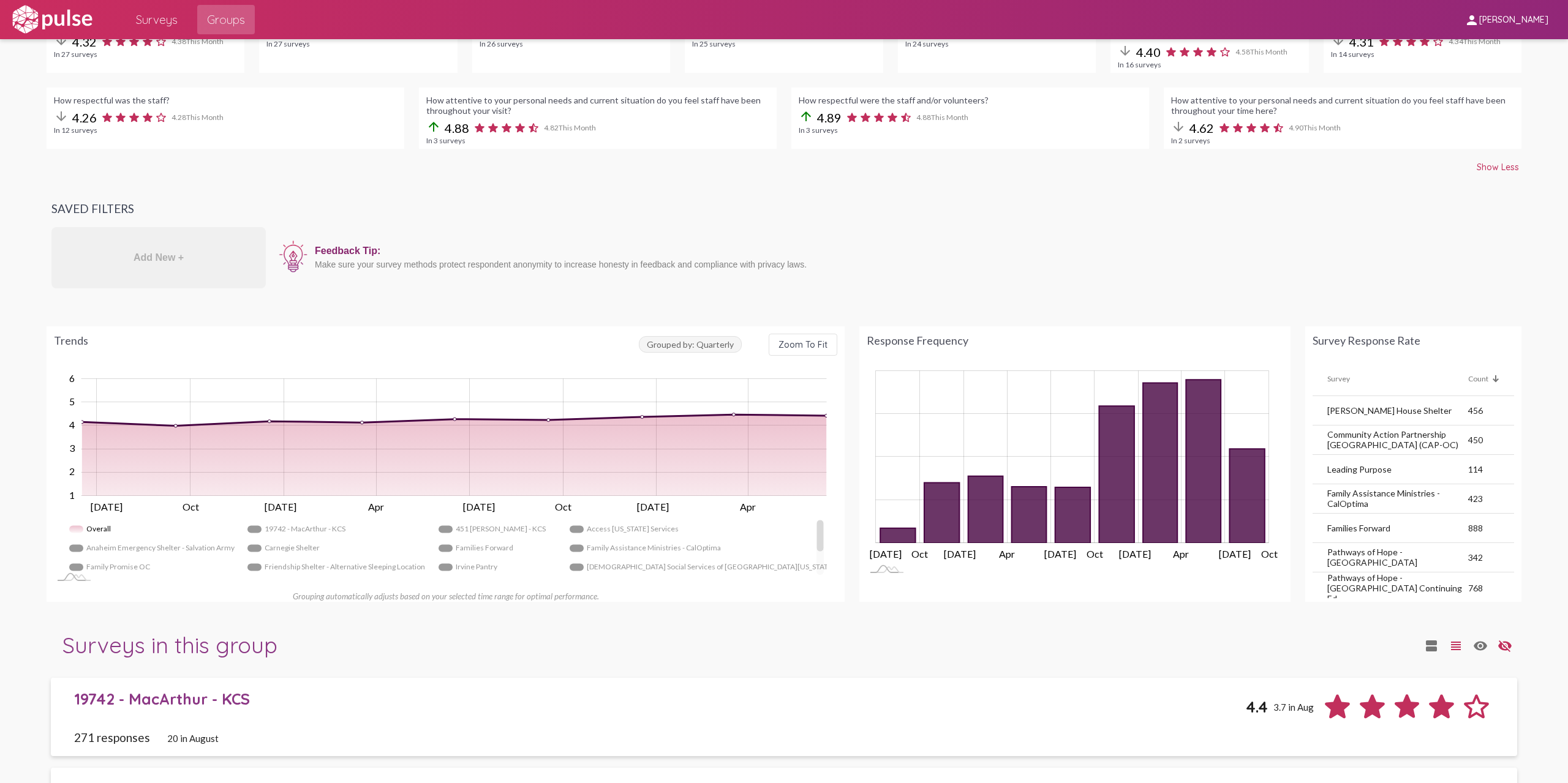
scroll to position [367, 0]
click at [927, 345] on div "Response Frequency" at bounding box center [1075, 339] width 416 height 13
click at [1206, 420] on icon "3,798 2025-04-01" at bounding box center [1204, 460] width 35 height 163
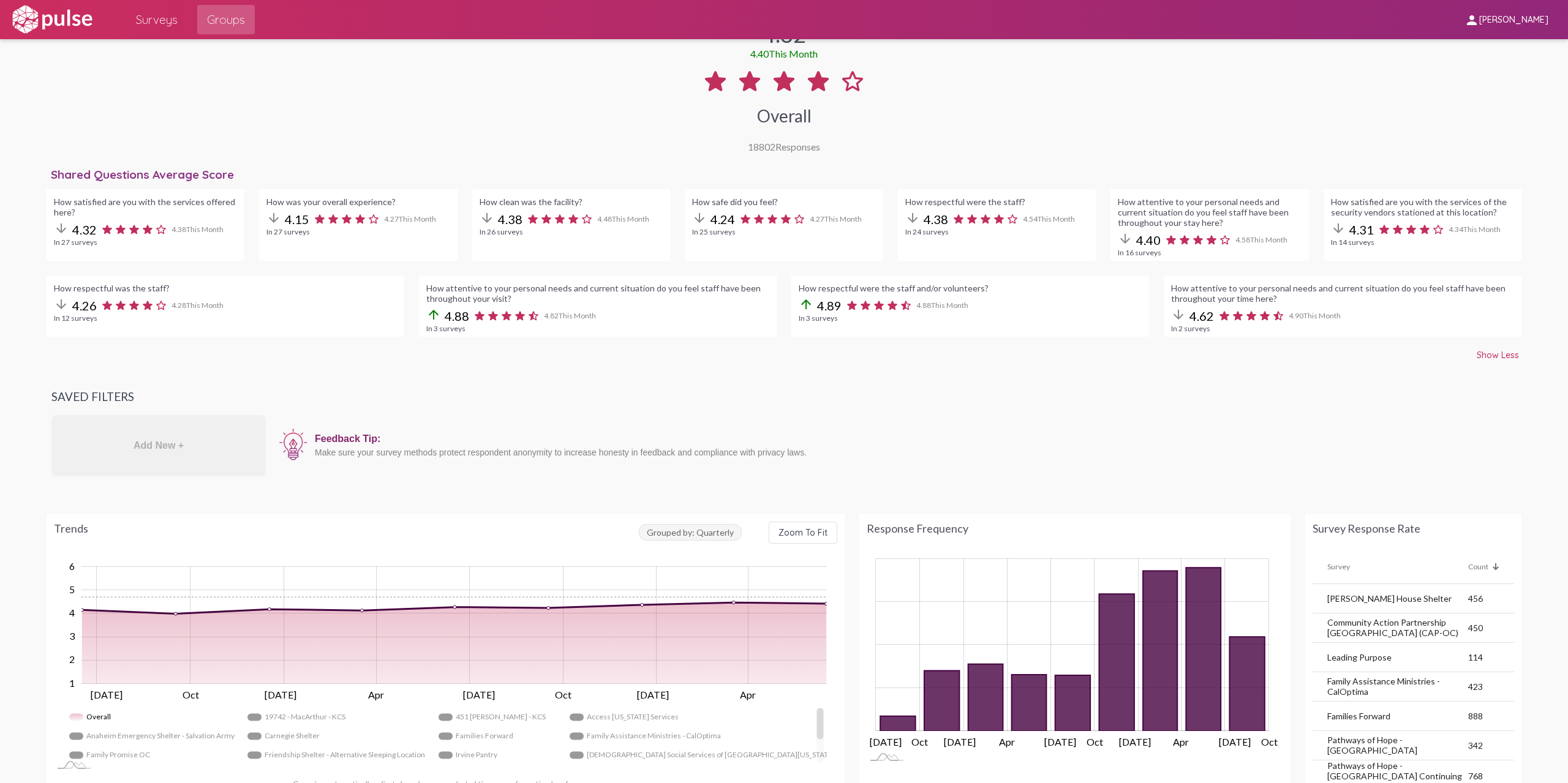
scroll to position [245, 0]
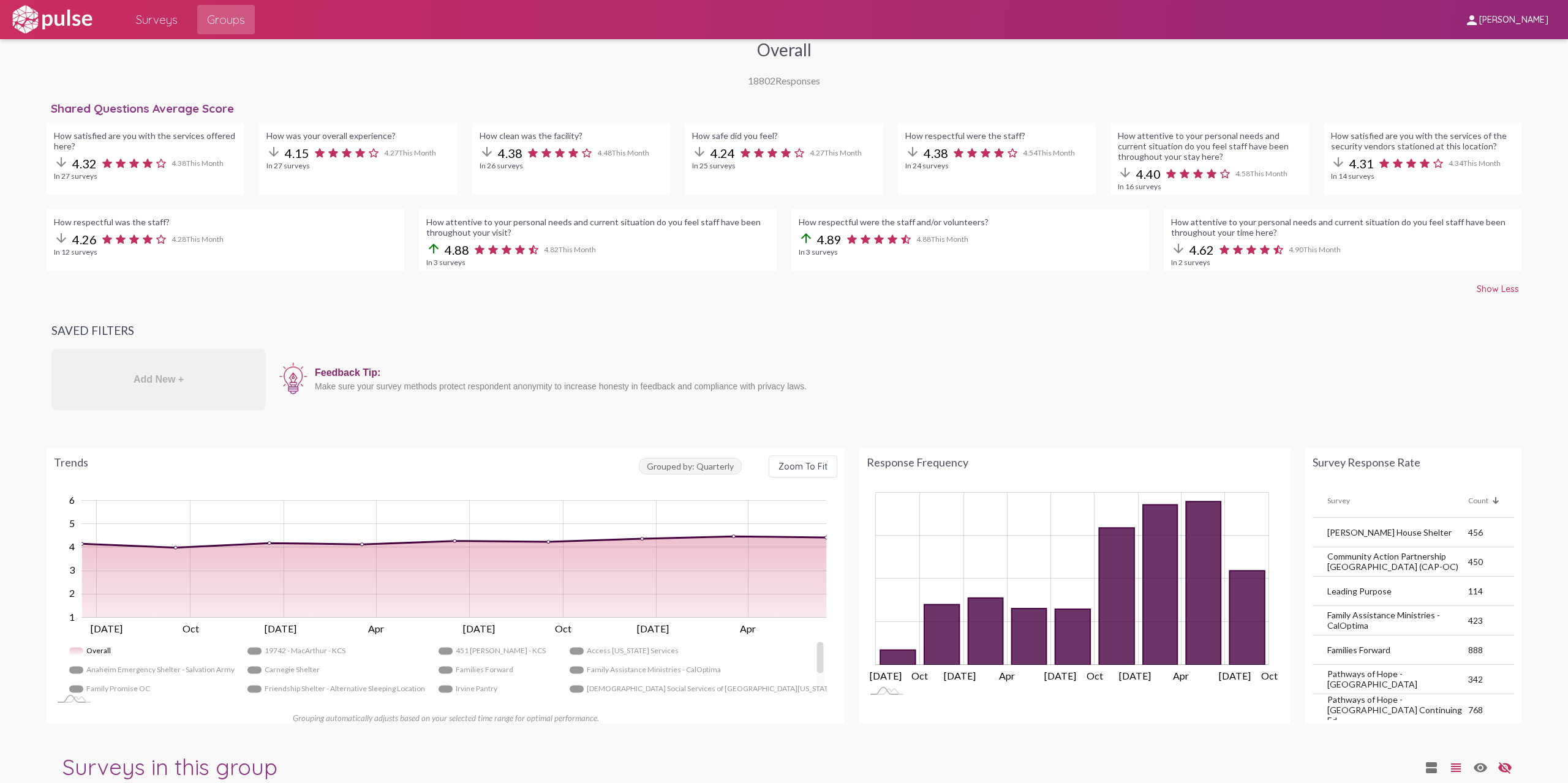
click at [800, 470] on button "Zoom To Fit" at bounding box center [803, 467] width 69 height 22
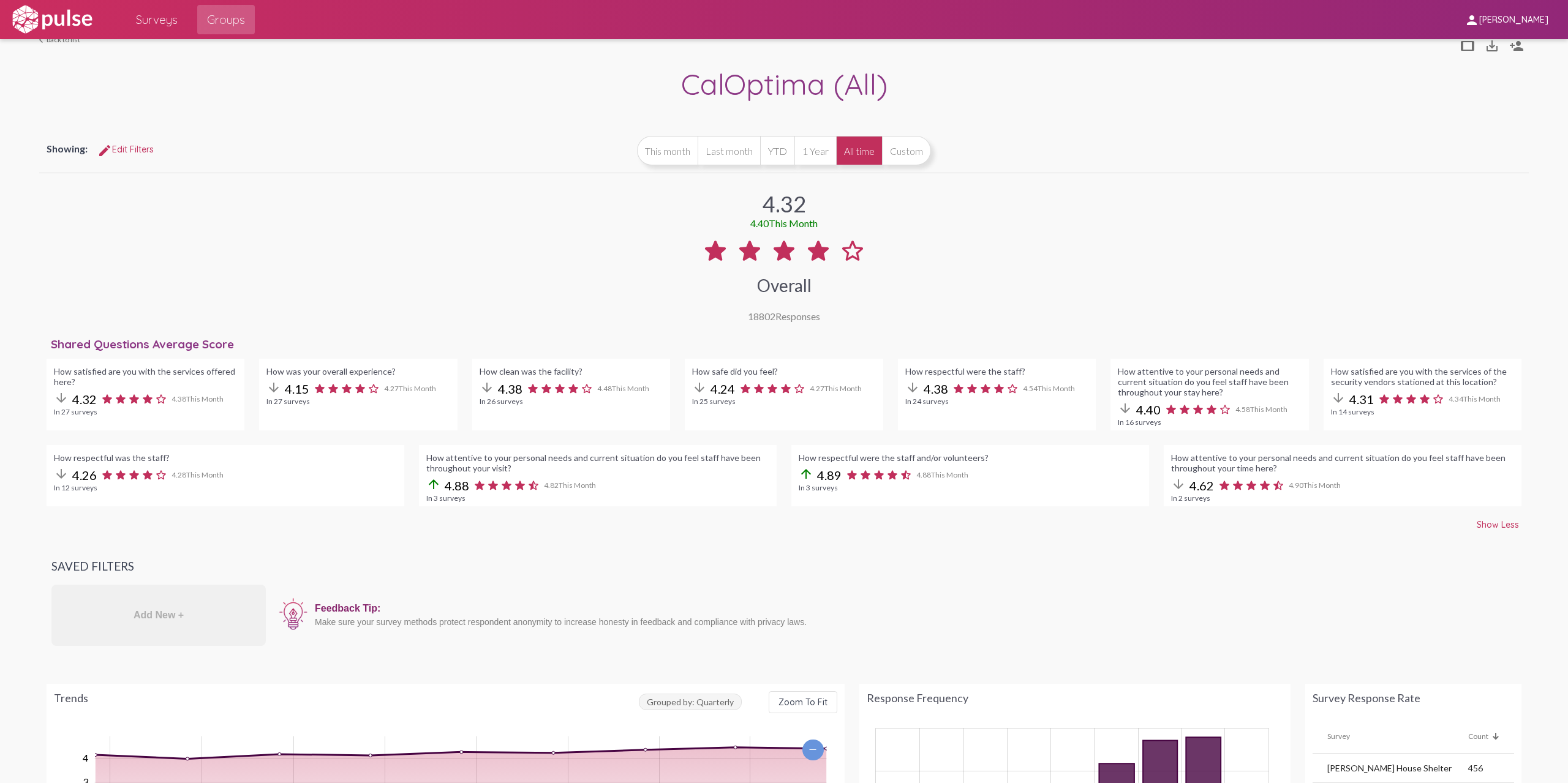
scroll to position [0, 0]
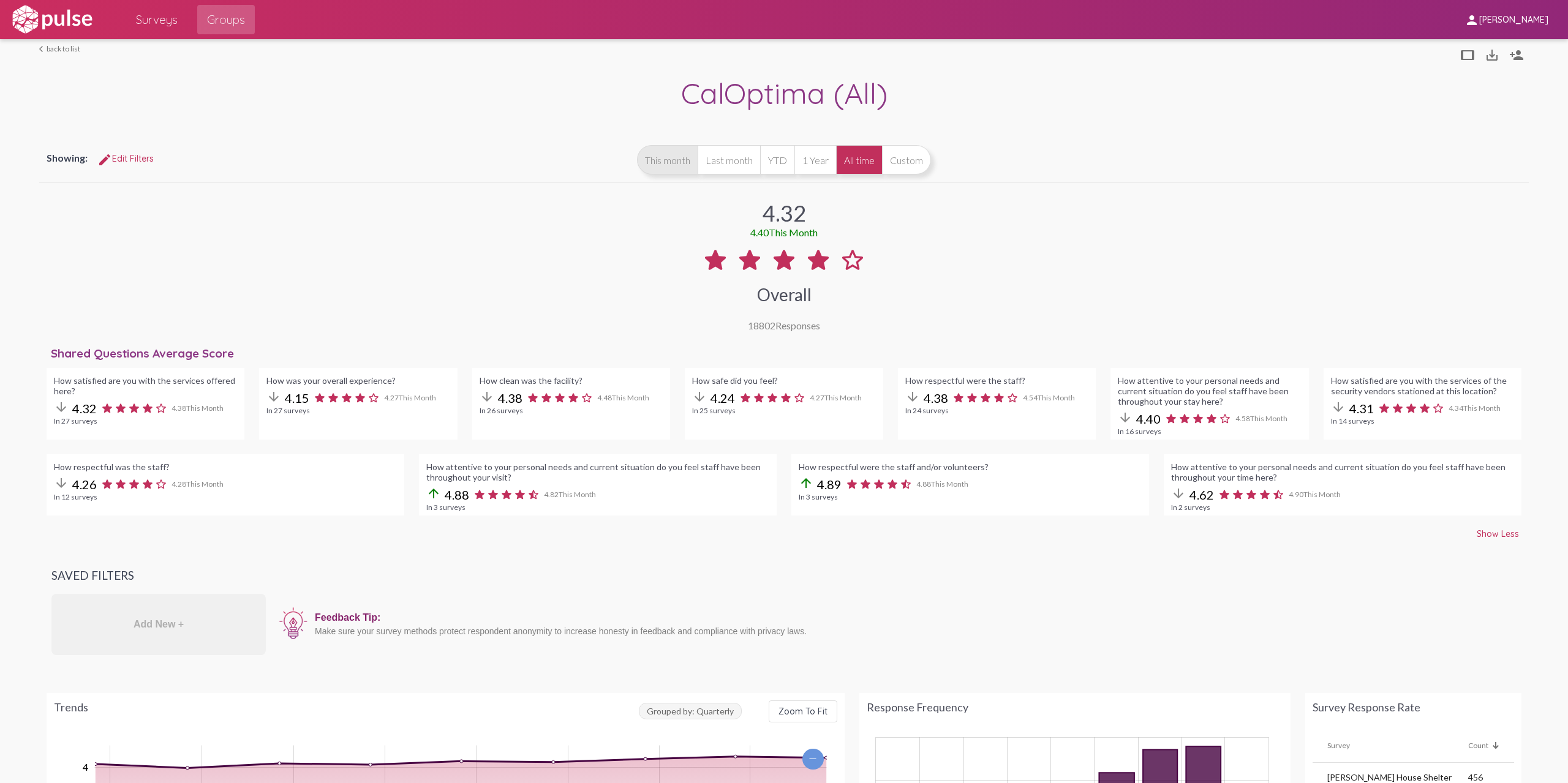
click at [657, 172] on button "This month" at bounding box center [668, 160] width 61 height 30
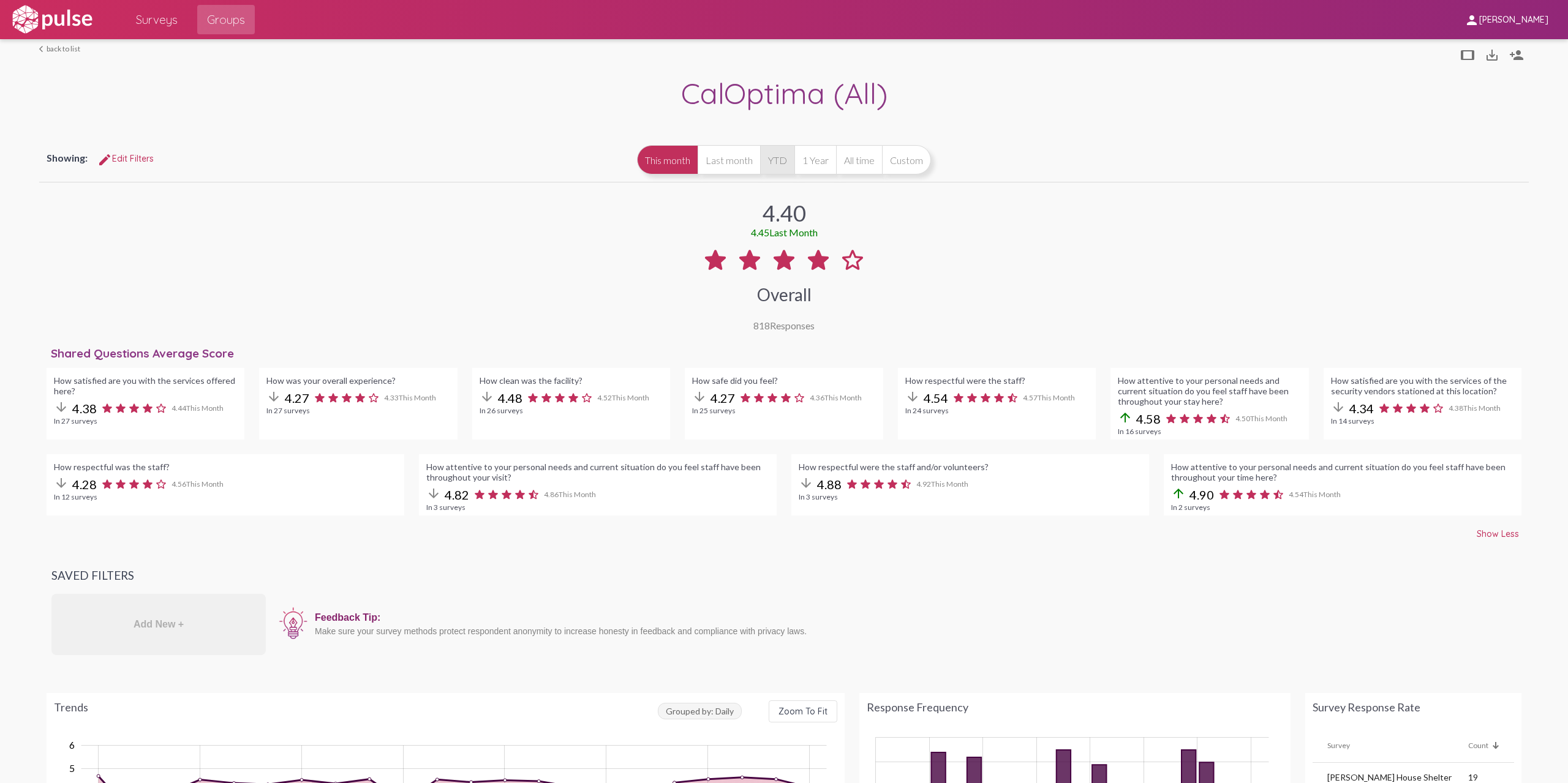
click at [779, 165] on button "YTD" at bounding box center [777, 160] width 34 height 30
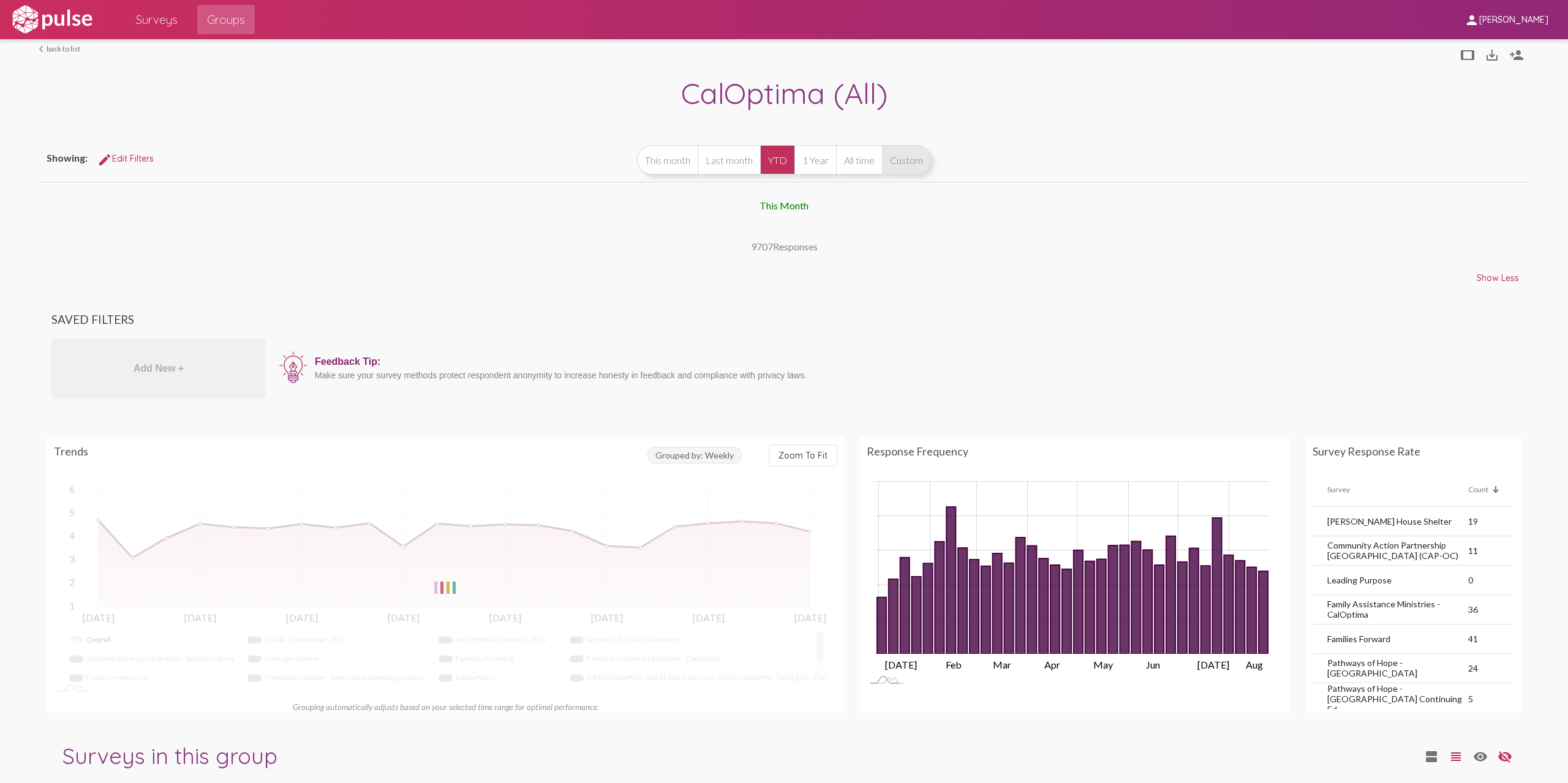
click at [818, 163] on button "1 Year" at bounding box center [814, 160] width 41 height 30
click at [885, 164] on button "Custom" at bounding box center [906, 160] width 49 height 30
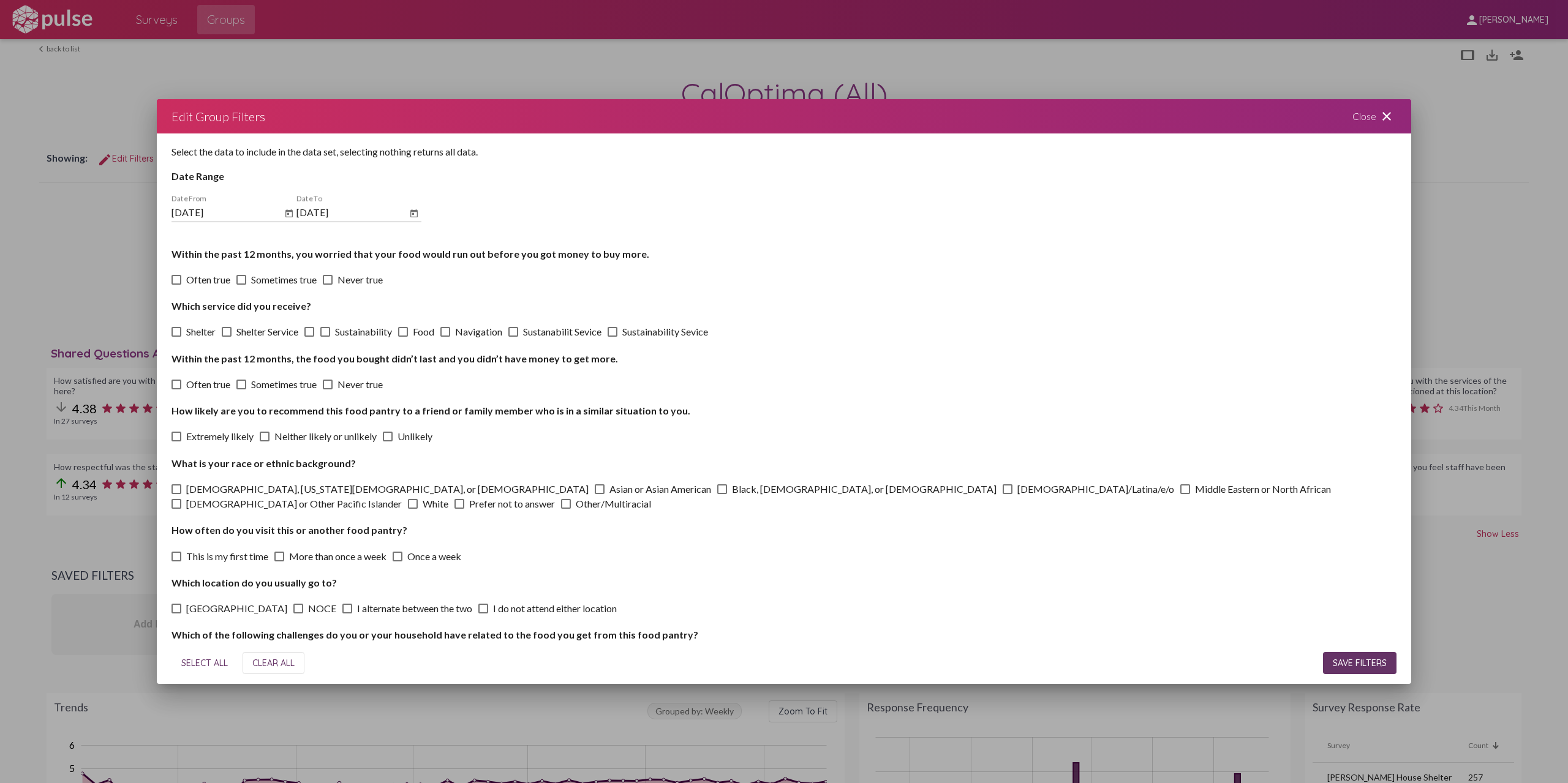
click at [1348, 663] on span "SAVE FILTERS" at bounding box center [1359, 663] width 54 height 11
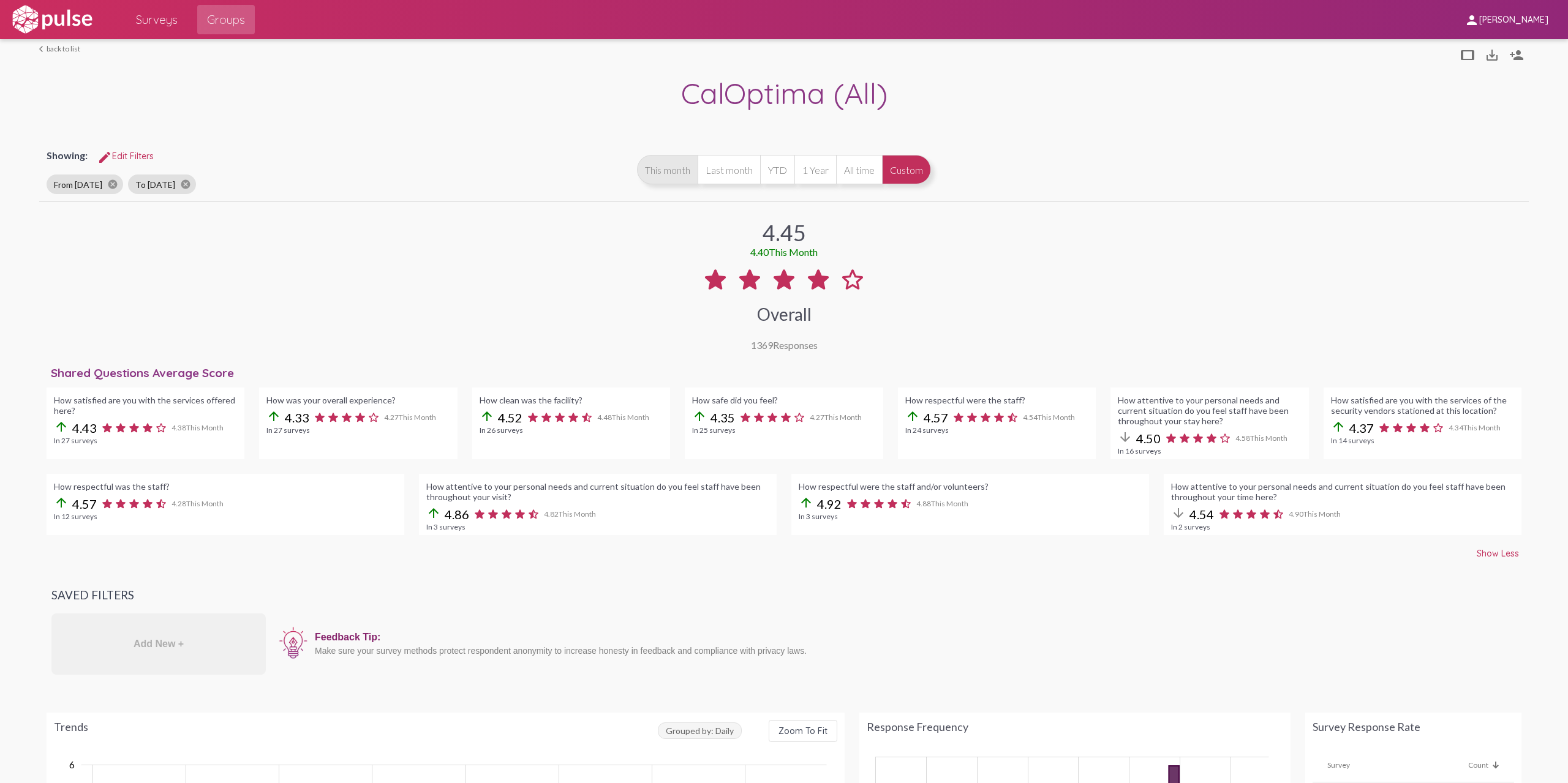
click at [660, 176] on button "This month" at bounding box center [668, 170] width 61 height 30
